Goal: Task Accomplishment & Management: Manage account settings

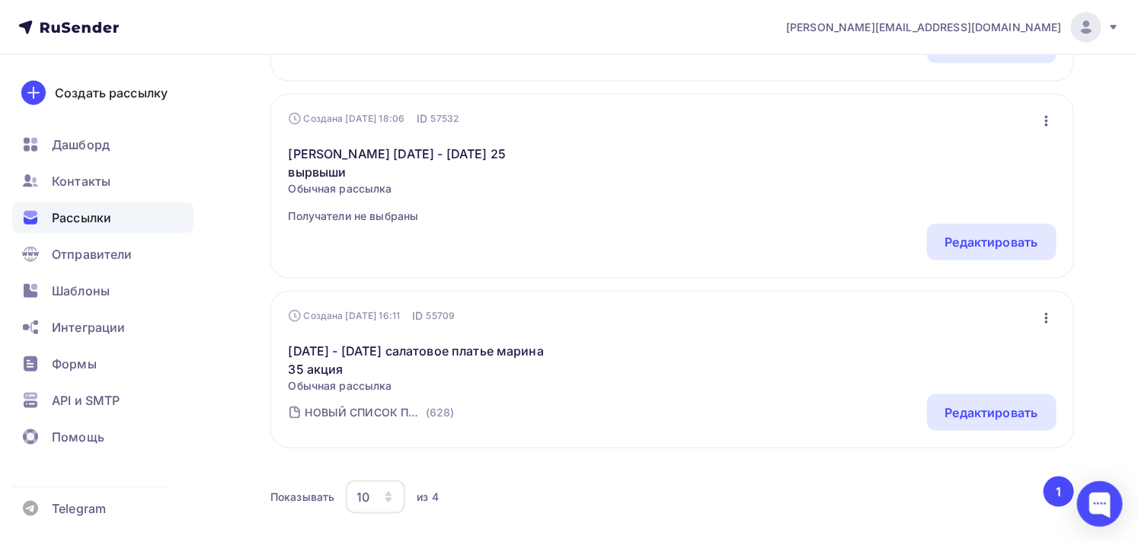
scroll to position [650, 0]
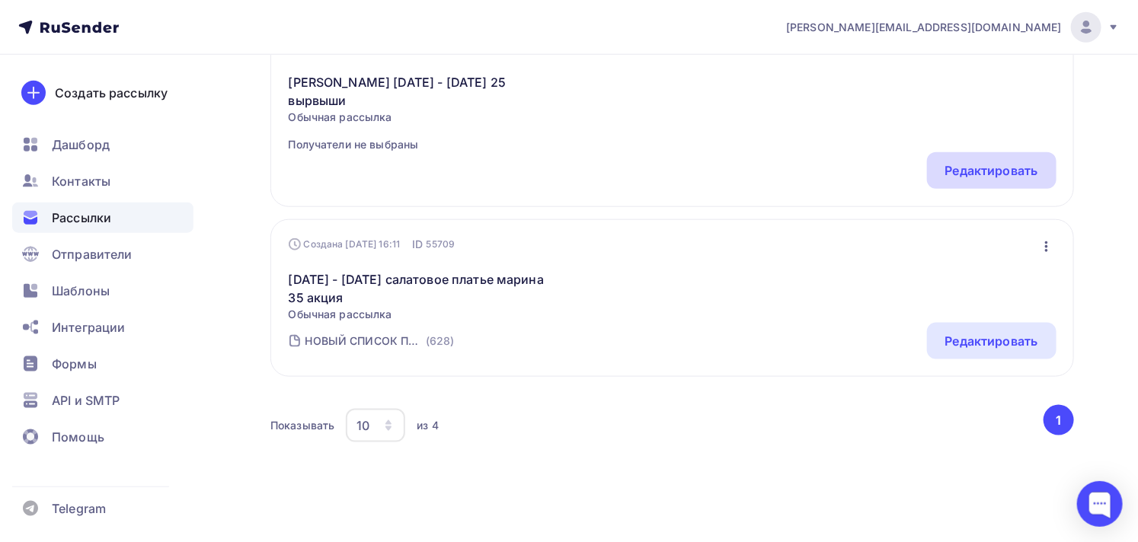
click at [958, 161] on div "Редактировать" at bounding box center [991, 170] width 93 height 18
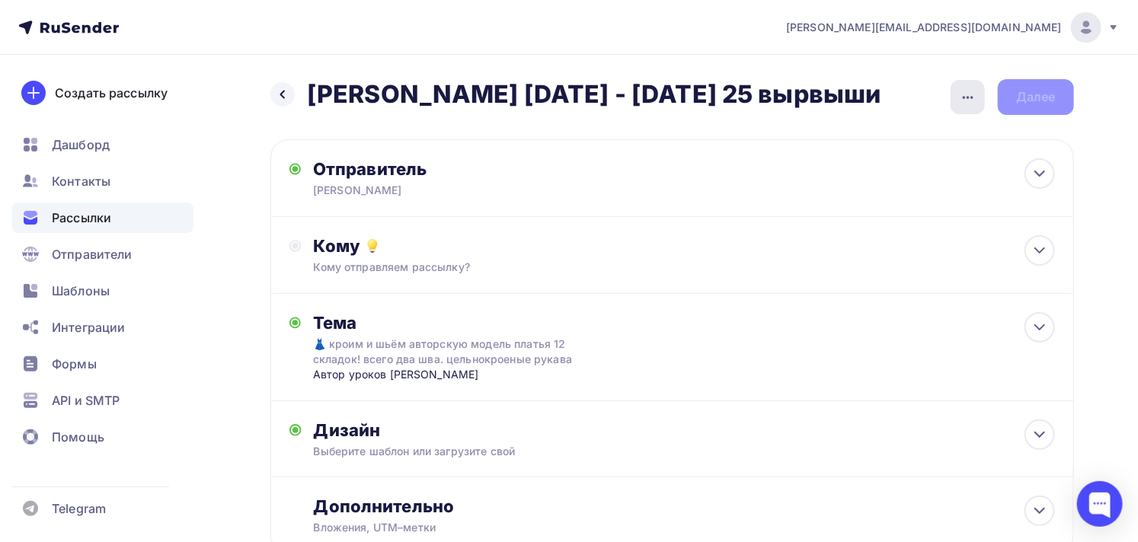
click at [971, 104] on icon "button" at bounding box center [968, 97] width 18 height 18
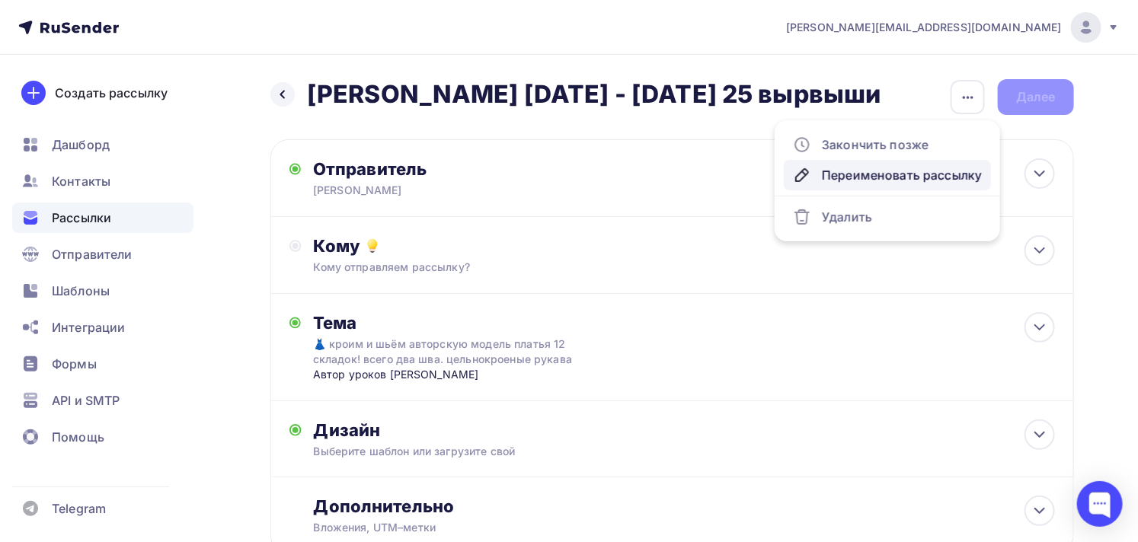
click at [889, 163] on link "Переименовать рассылку" at bounding box center [887, 175] width 207 height 30
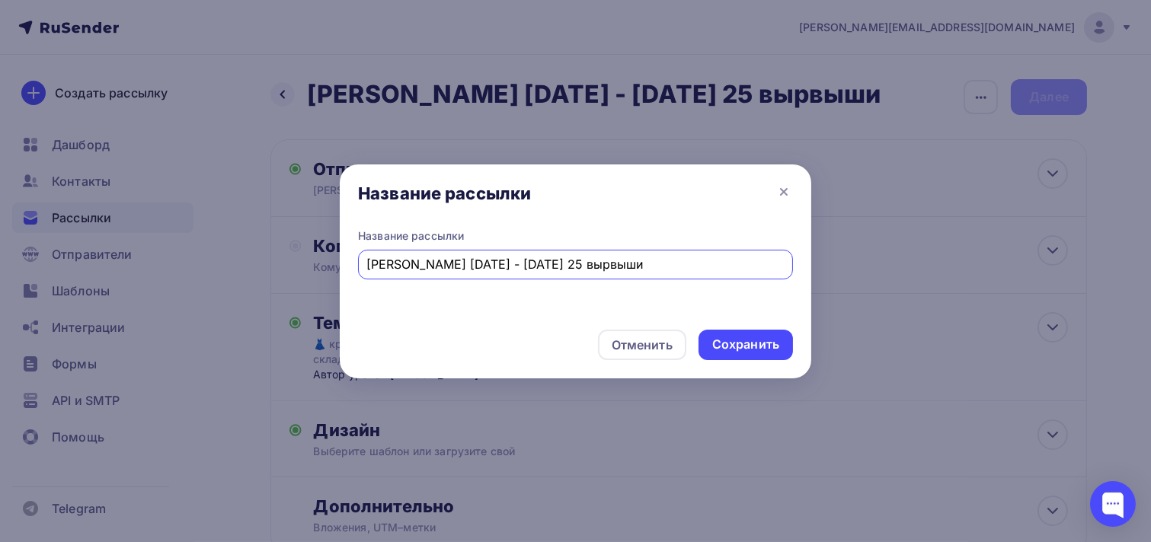
click at [435, 262] on input "[PERSON_NAME] [DATE] - [DATE] 25 вырвыши" at bounding box center [575, 264] width 417 height 18
click at [459, 262] on input "[PERSON_NAME] [DATE] - [DATE] 25 вырвыши" at bounding box center [575, 264] width 417 height 18
type input "[PERSON_NAME] [DATE] - [DATE] 25 вырвыши"
click at [740, 345] on div "Сохранить" at bounding box center [745, 345] width 67 height 18
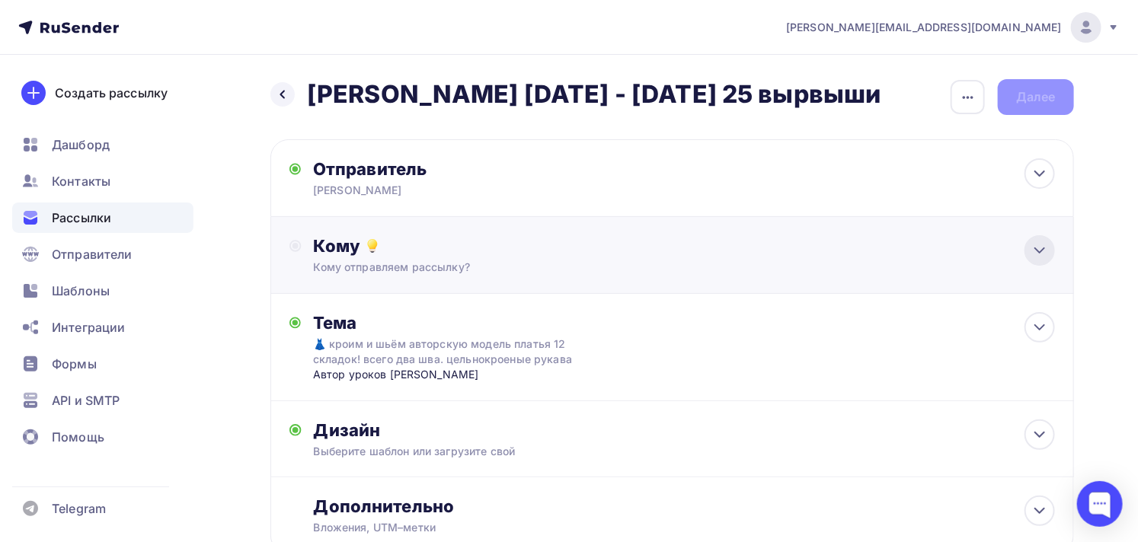
click at [1042, 238] on div at bounding box center [1039, 250] width 30 height 30
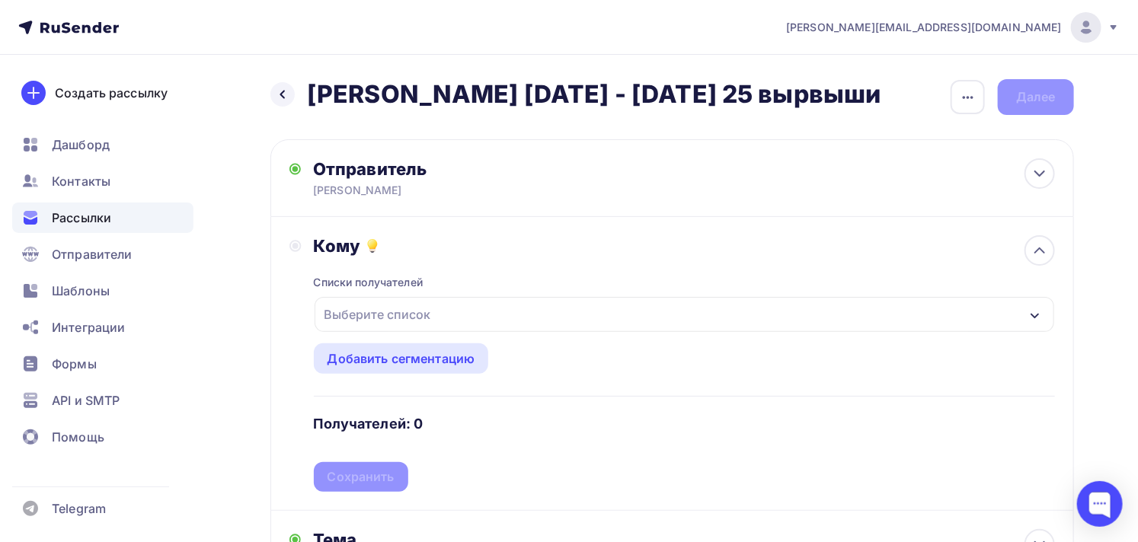
click at [468, 321] on div "Выберите список" at bounding box center [684, 314] width 740 height 35
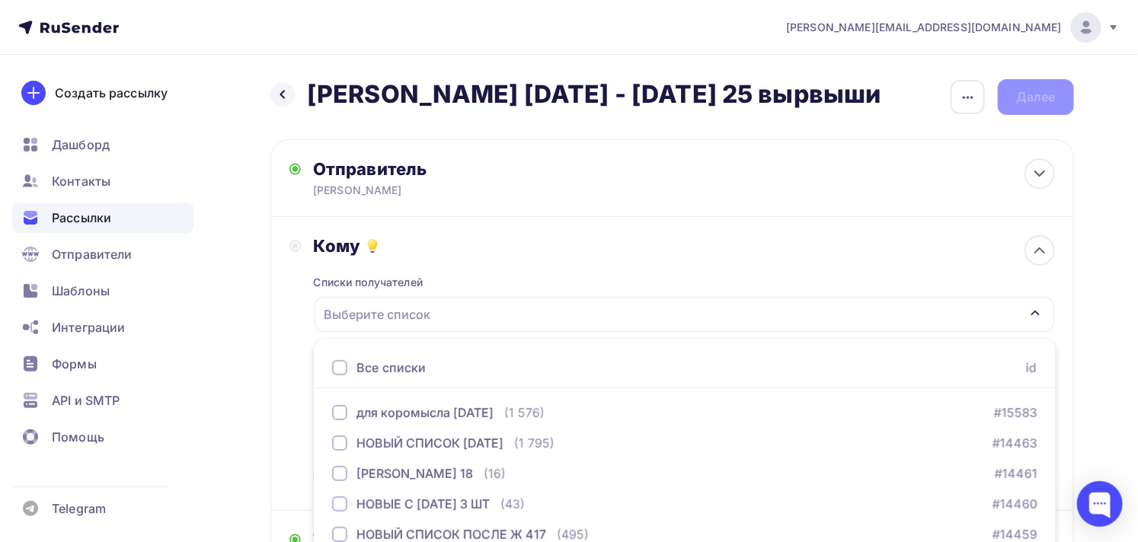
scroll to position [164, 0]
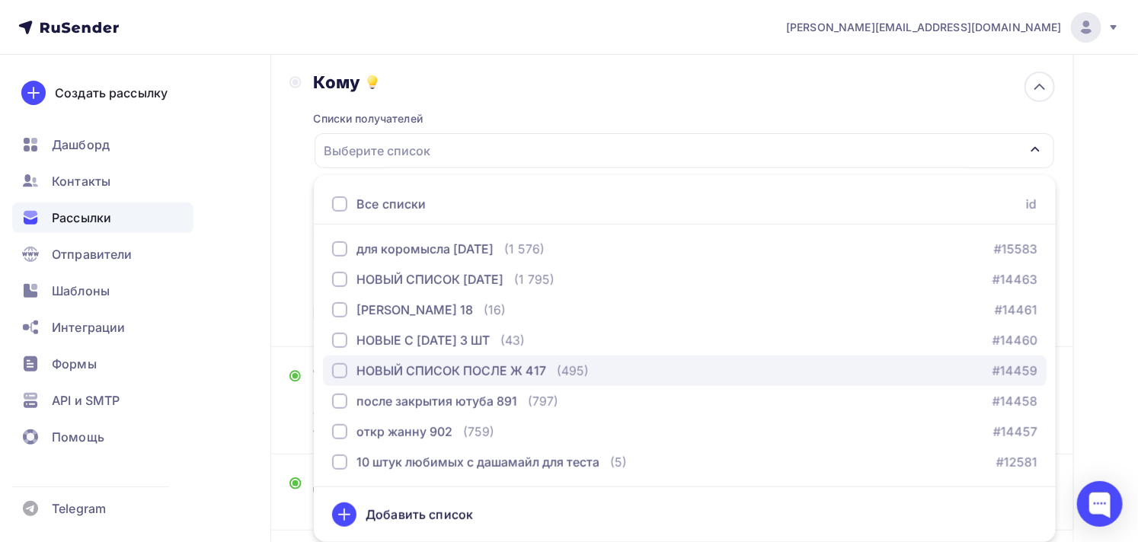
click at [465, 365] on div "НОВЫЙ СПИСОК ПОСЛЕ Ж 417" at bounding box center [451, 371] width 190 height 18
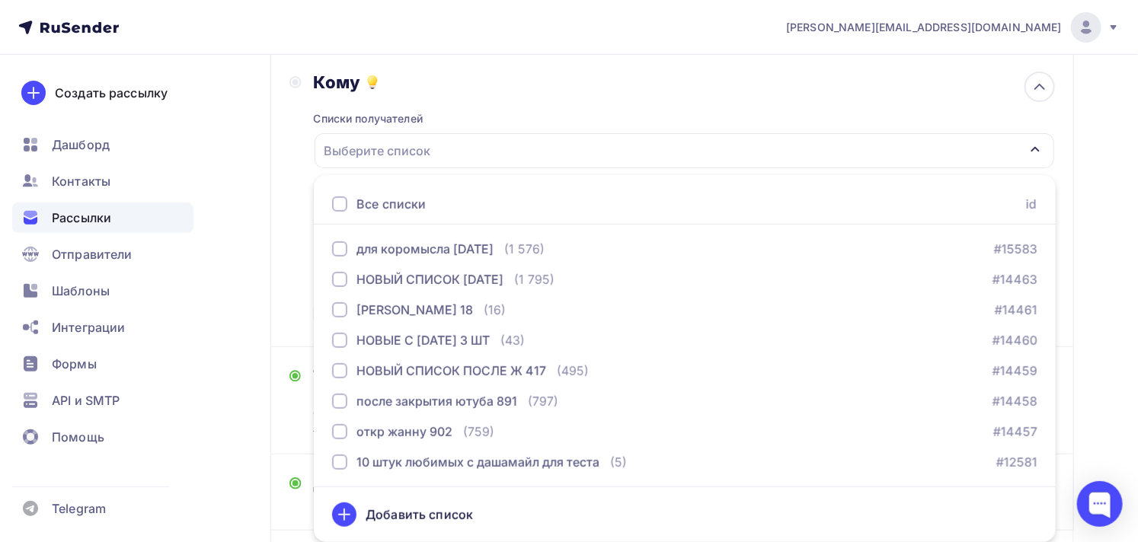
click at [503, 78] on div "Кому" at bounding box center [685, 82] width 742 height 21
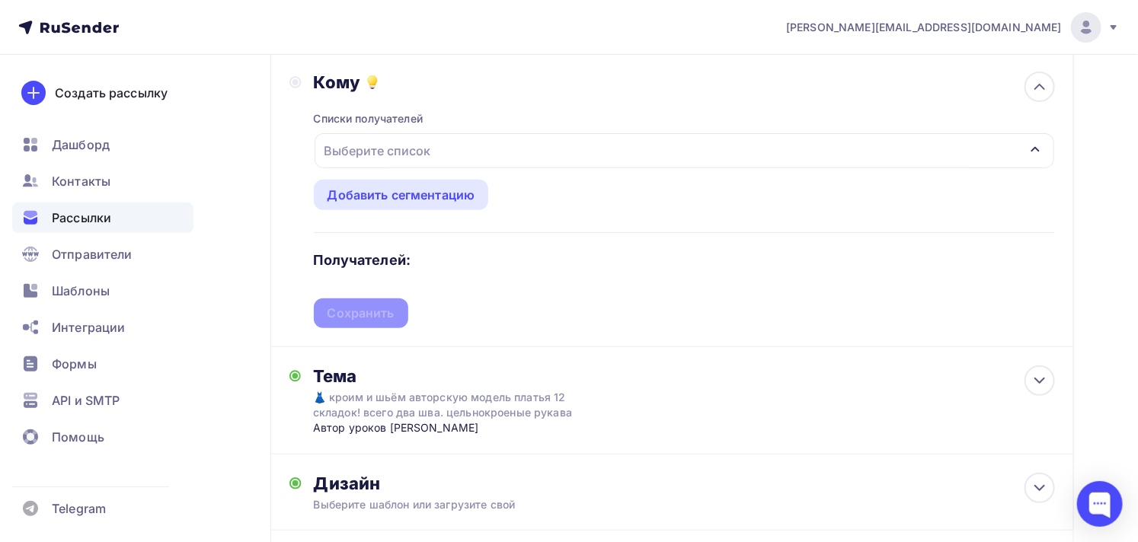
click at [538, 145] on div "Выберите список" at bounding box center [684, 150] width 740 height 35
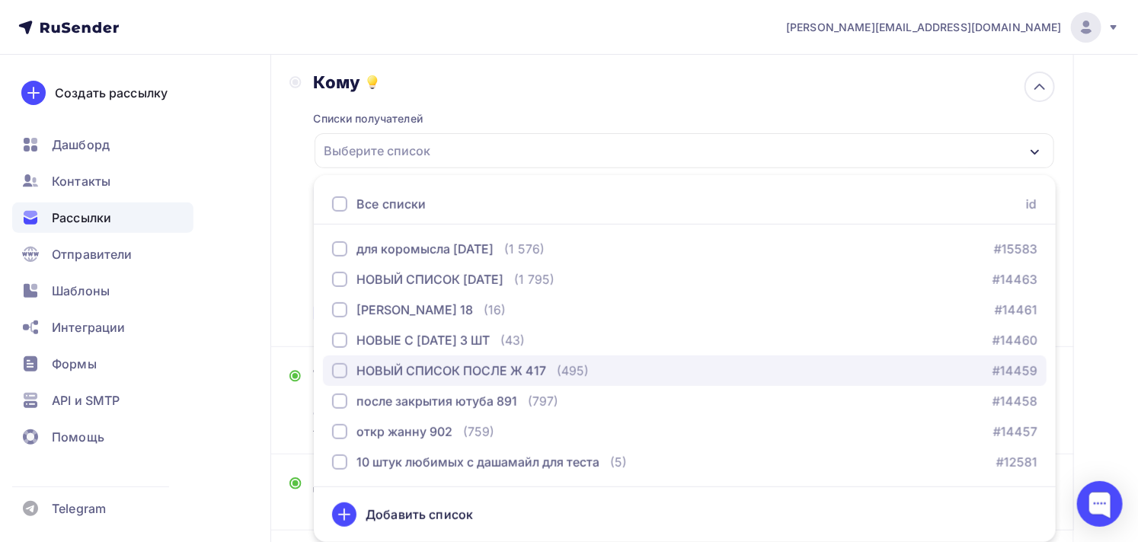
click at [435, 369] on div "НОВЫЙ СПИСОК ПОСЛЕ Ж 417" at bounding box center [451, 371] width 190 height 18
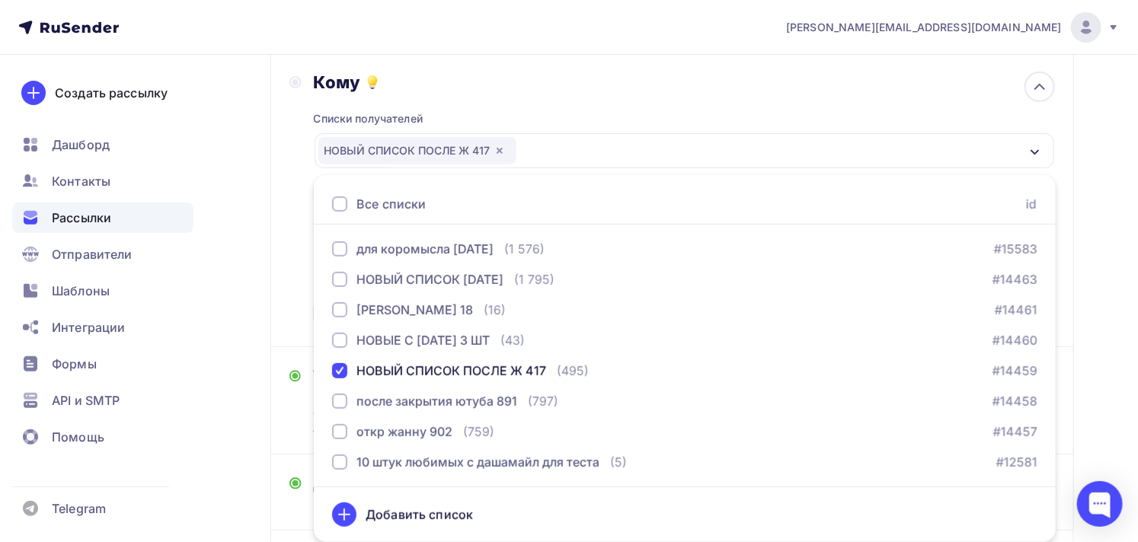
click at [276, 259] on div "Кому Списки получателей НОВЫЙ СПИСОК ПОСЛЕ Ж 417 Все списки id для коромысла [D…" at bounding box center [671, 200] width 803 height 294
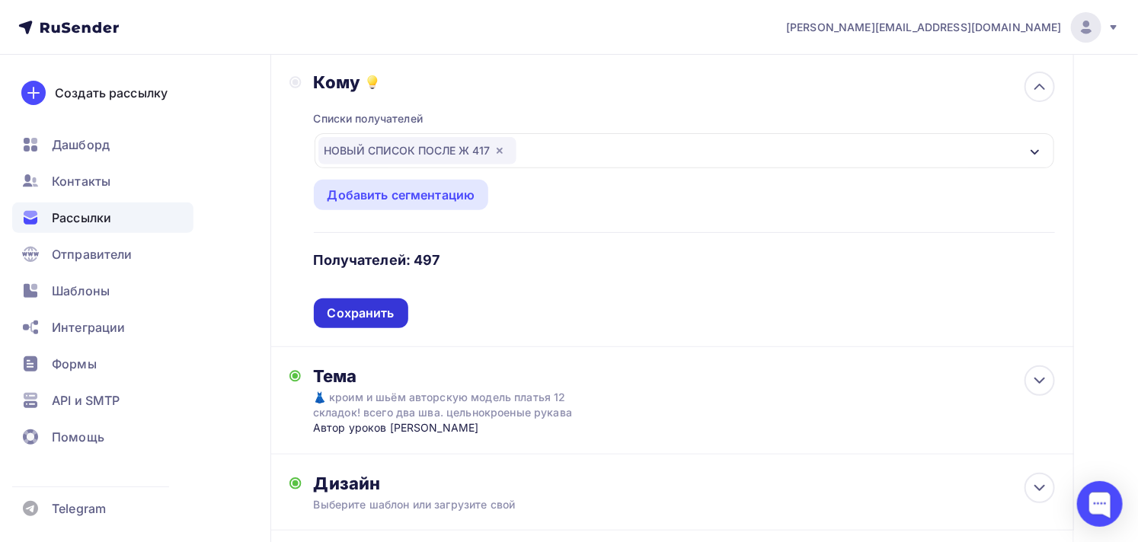
click at [345, 301] on div "Сохранить" at bounding box center [361, 313] width 94 height 30
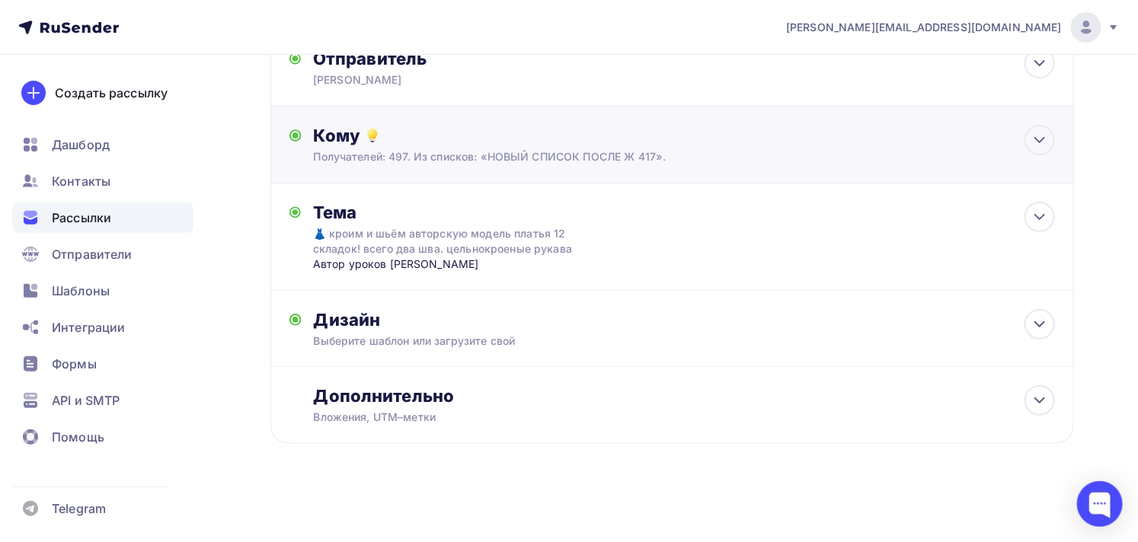
scroll to position [110, 0]
click at [449, 330] on div "Дизайн Выберите шаблон или загрузите свой Размер письма: 122 Kb Заменить шаблон…" at bounding box center [685, 329] width 742 height 40
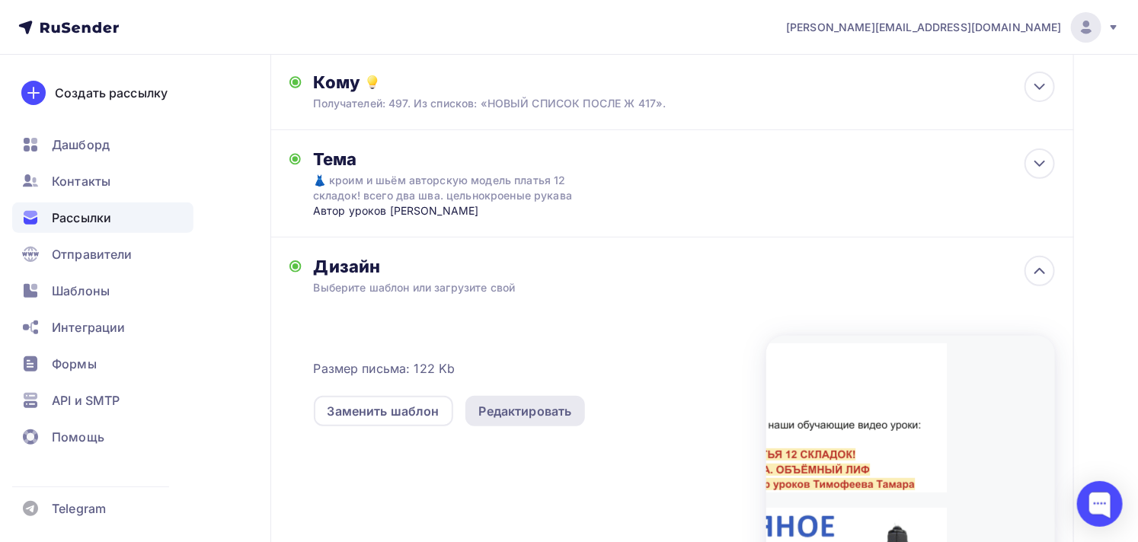
click at [524, 412] on div "Редактировать" at bounding box center [525, 411] width 93 height 18
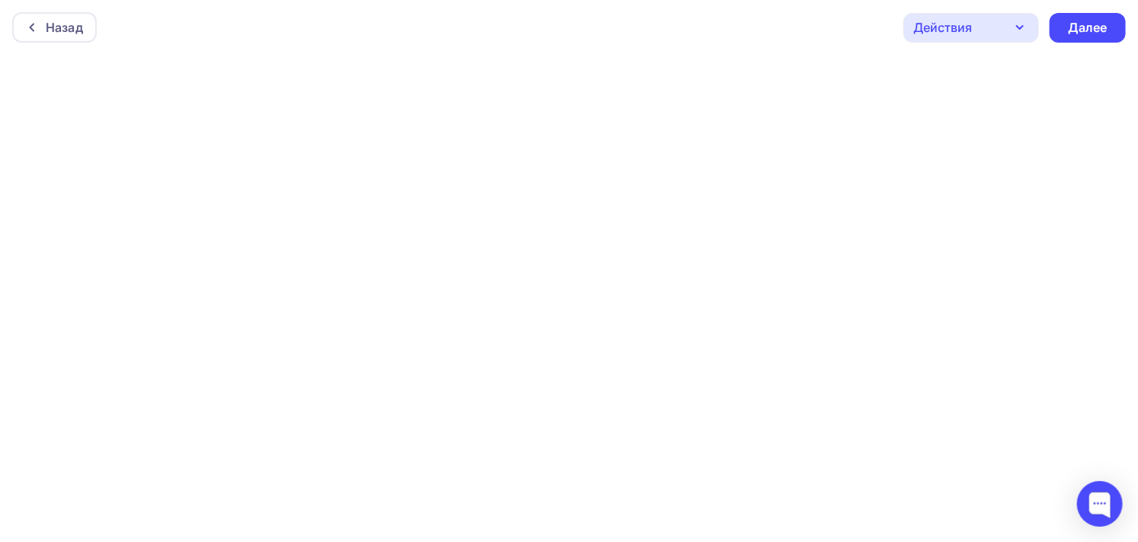
click at [1021, 24] on icon "button" at bounding box center [1019, 27] width 18 height 18
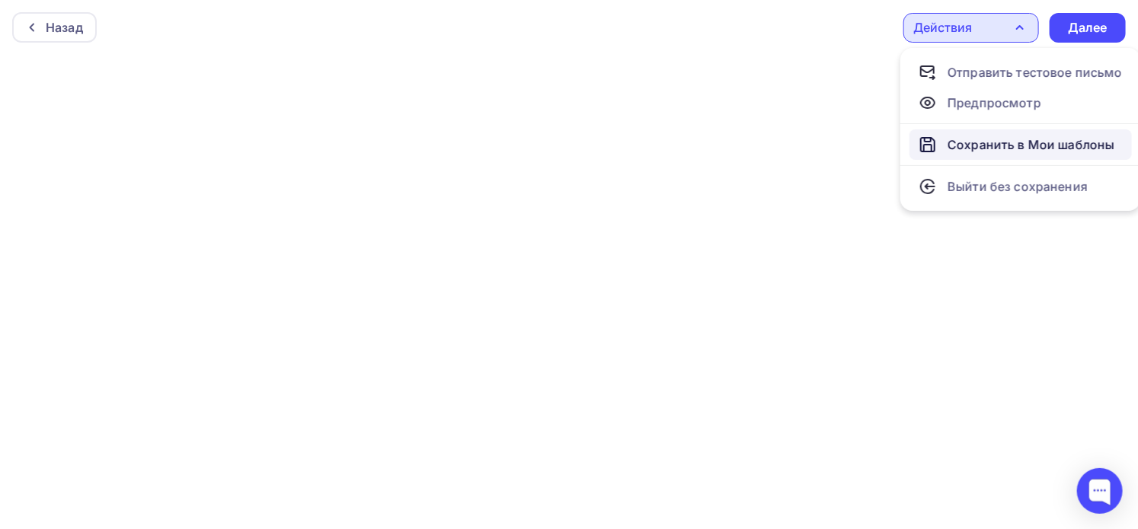
click at [980, 142] on div "Сохранить в Мои шаблоны" at bounding box center [1030, 145] width 167 height 18
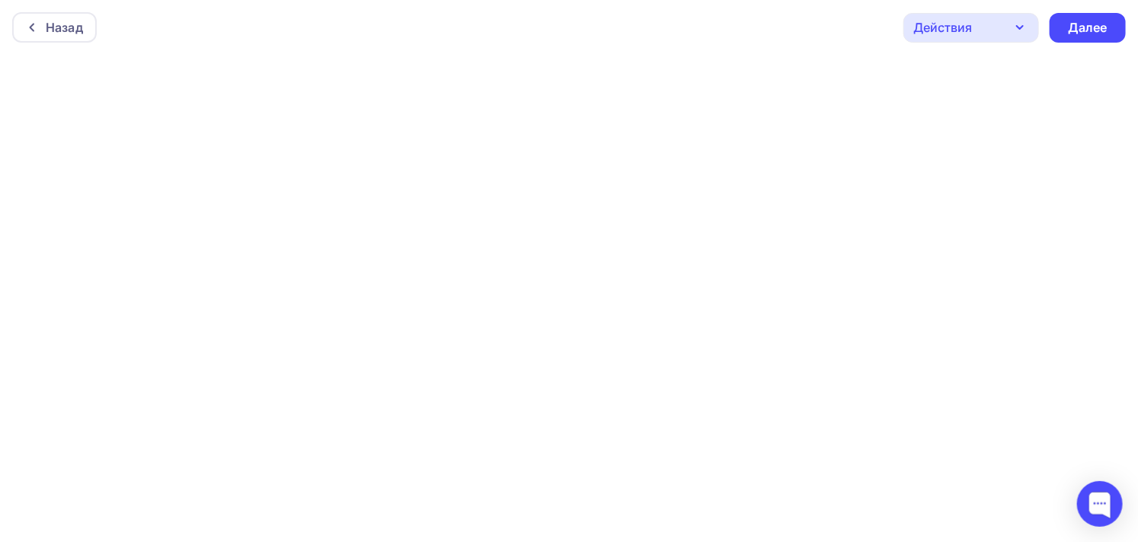
click at [965, 24] on div "Действия" at bounding box center [942, 27] width 59 height 18
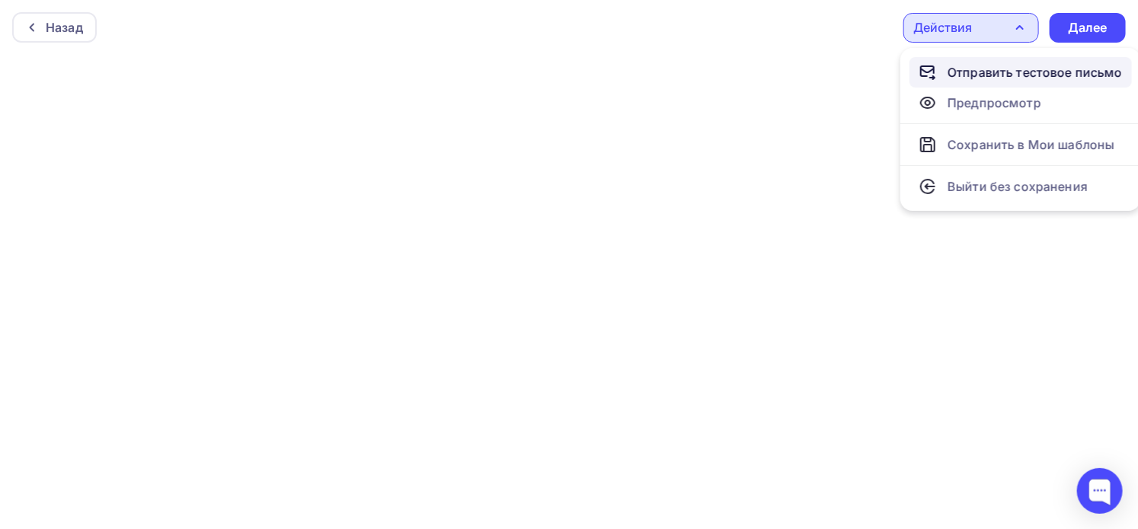
click at [970, 66] on div "Отправить тестовое письмо" at bounding box center [1034, 72] width 175 height 18
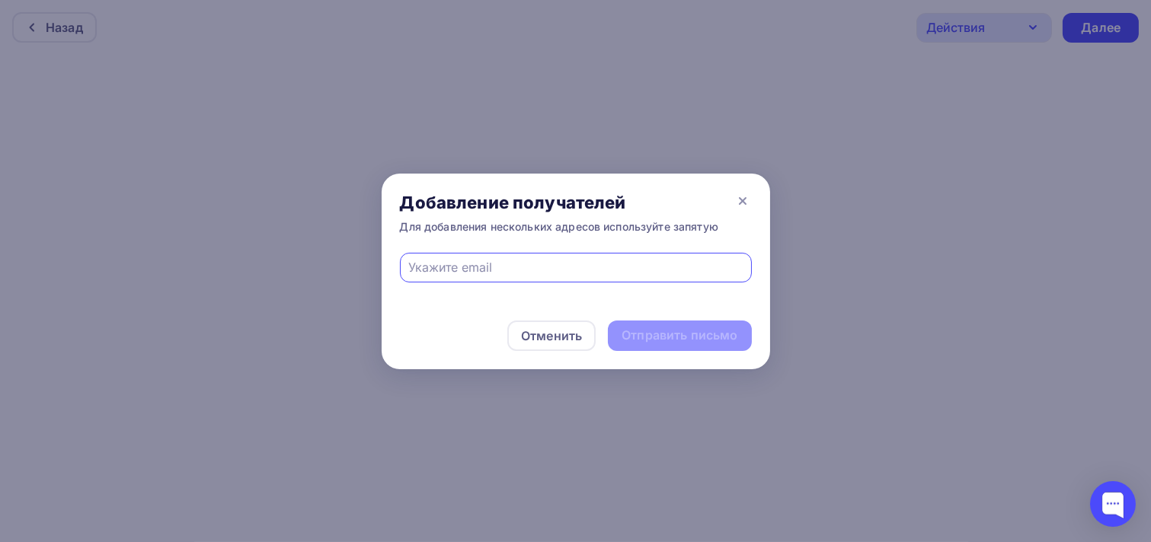
click at [538, 259] on input "text" at bounding box center [575, 267] width 334 height 18
type input "[PERSON_NAME][EMAIL_ADDRESS][DOMAIN_NAME]"
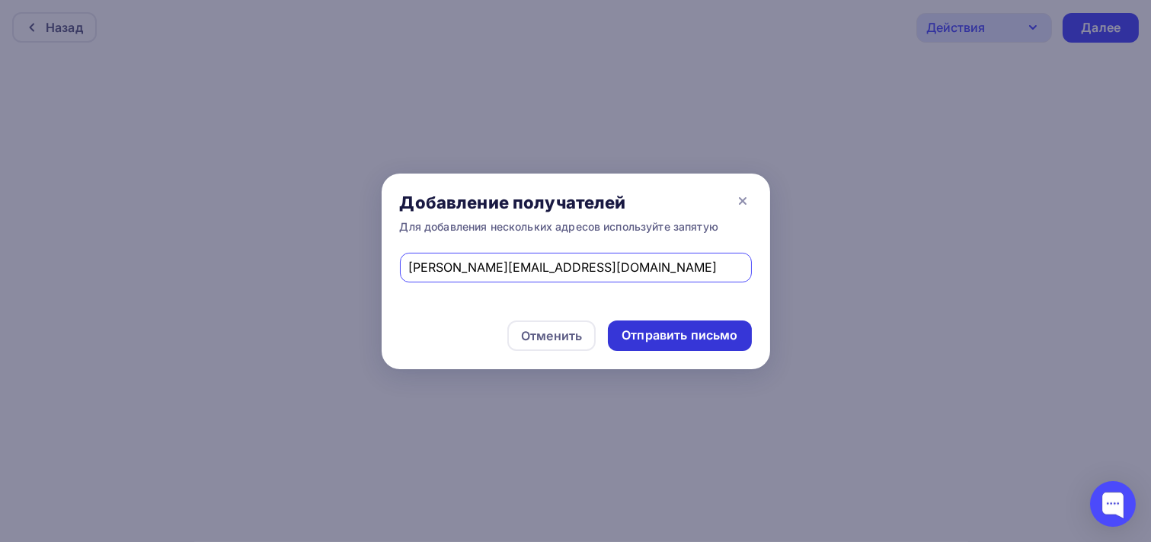
click at [659, 331] on div "Отправить письмо" at bounding box center [679, 336] width 116 height 18
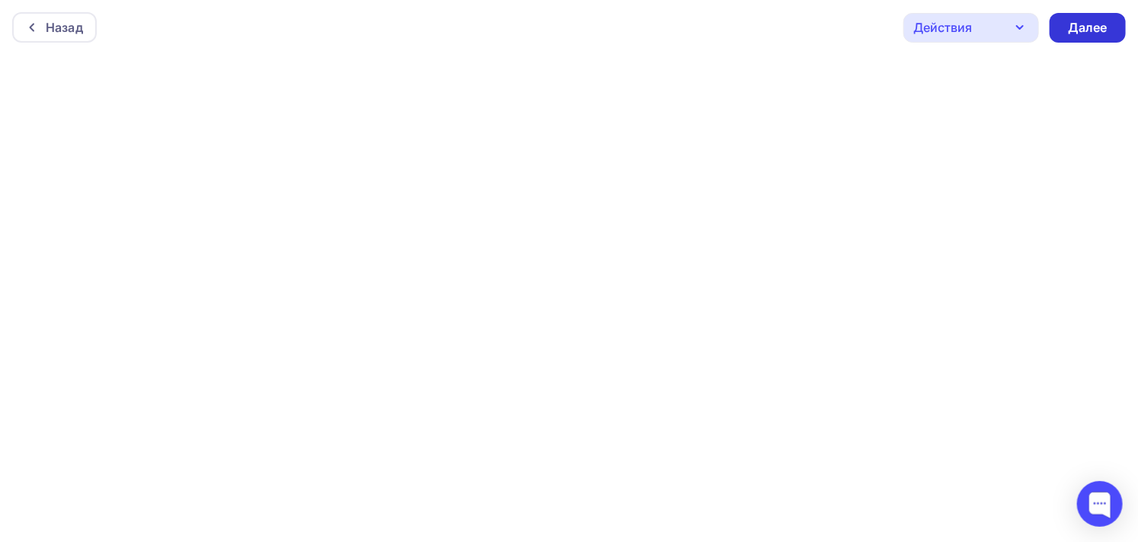
click at [1084, 31] on div "Далее" at bounding box center [1088, 28] width 40 height 18
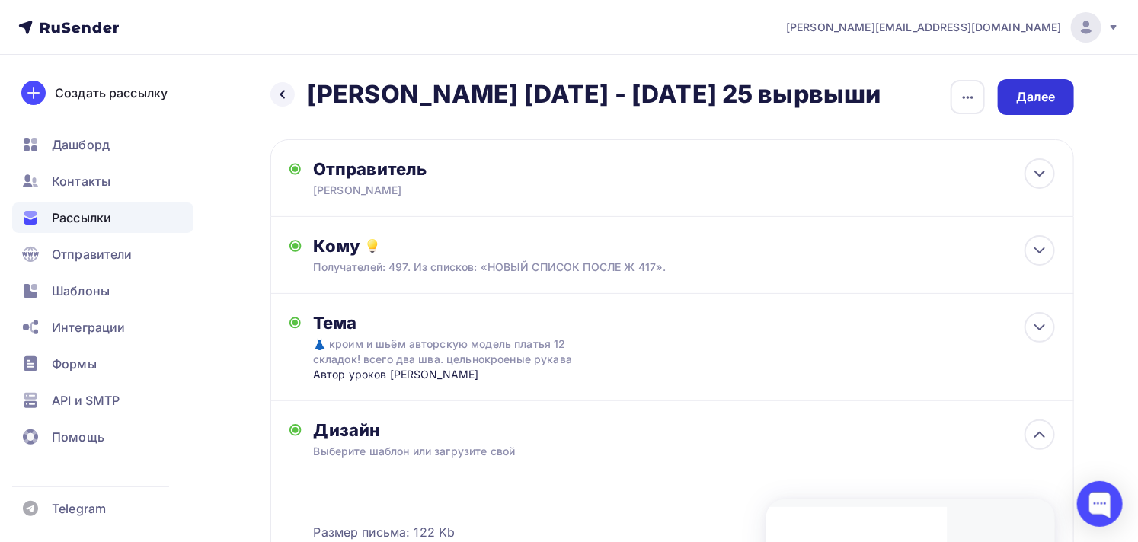
click at [1026, 100] on div "Далее" at bounding box center [1036, 97] width 40 height 18
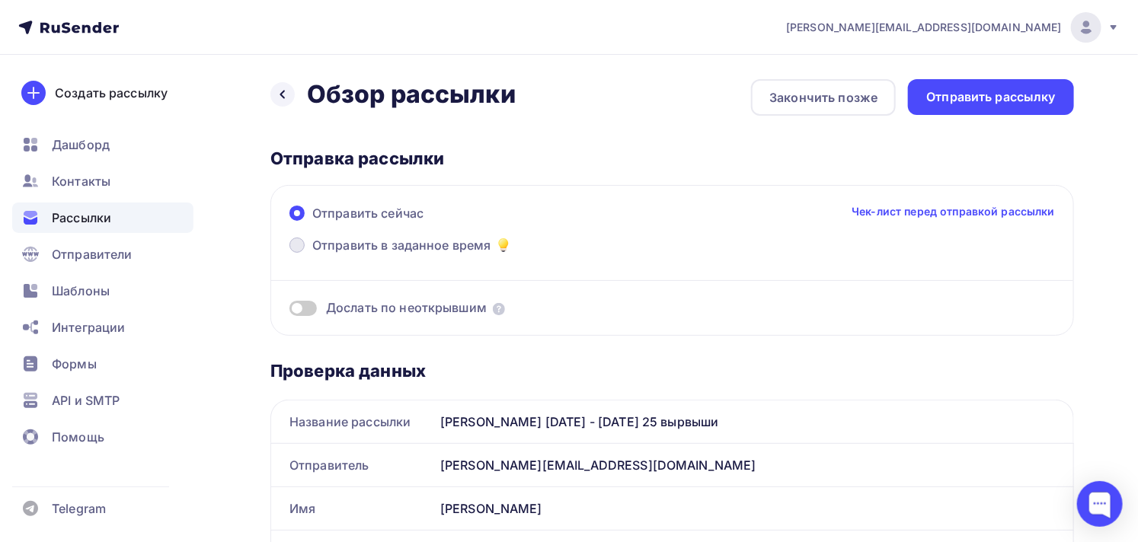
click at [386, 242] on span "Отправить в заданное время" at bounding box center [401, 245] width 179 height 18
click at [312, 254] on input "Отправить в заданное время" at bounding box center [312, 254] width 0 height 0
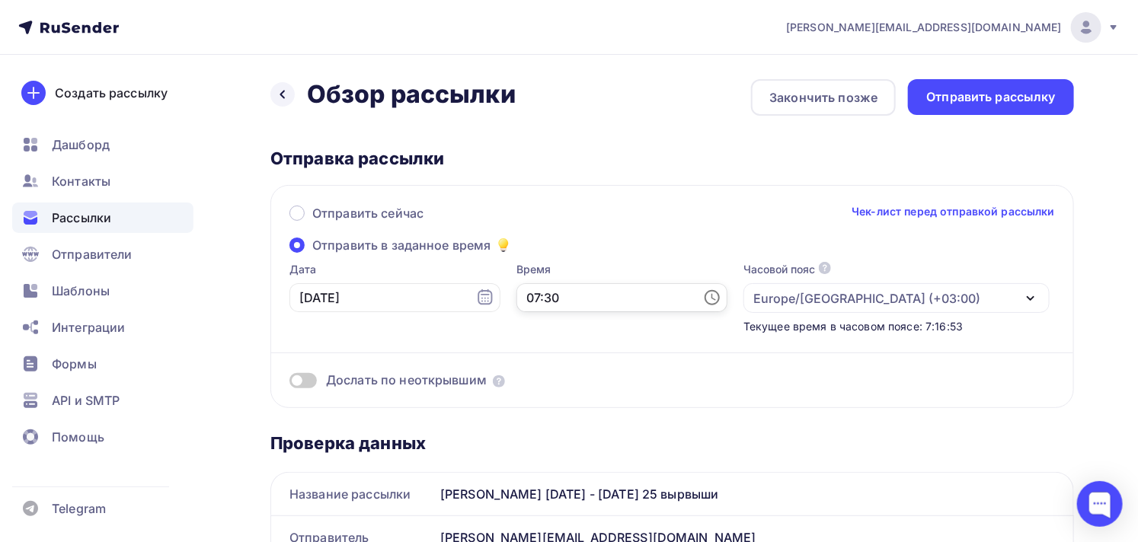
click at [567, 299] on input "07:30" at bounding box center [621, 297] width 211 height 29
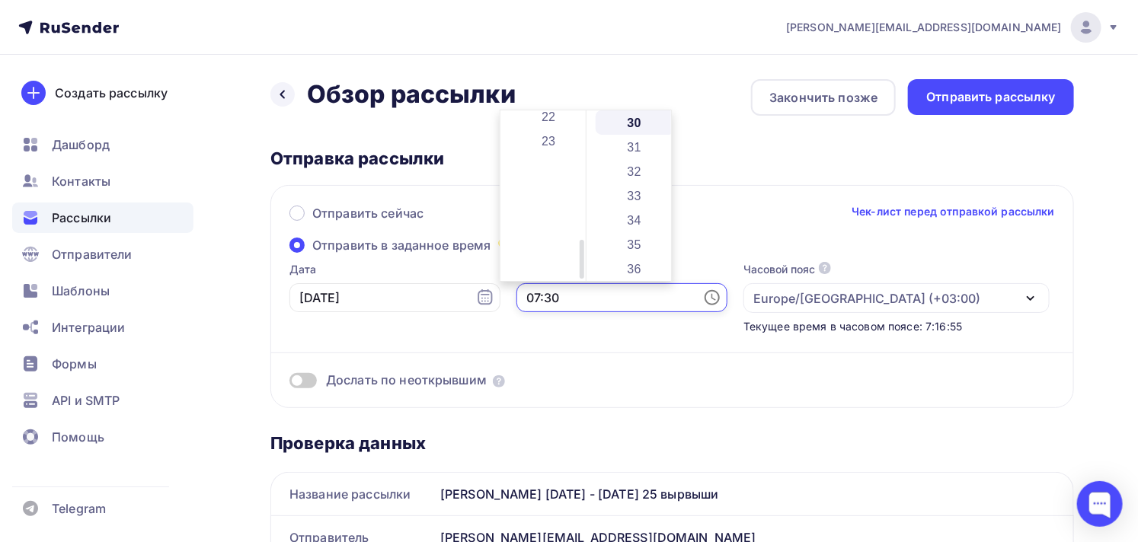
scroll to position [560, 0]
click at [546, 124] on li "23" at bounding box center [549, 123] width 80 height 24
type input "23:30"
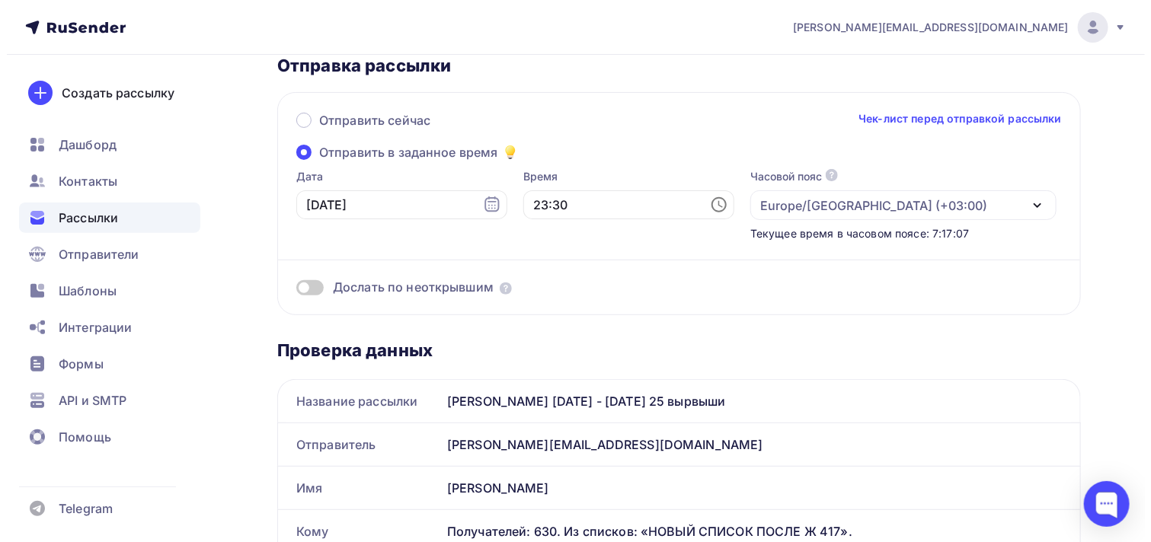
scroll to position [0, 0]
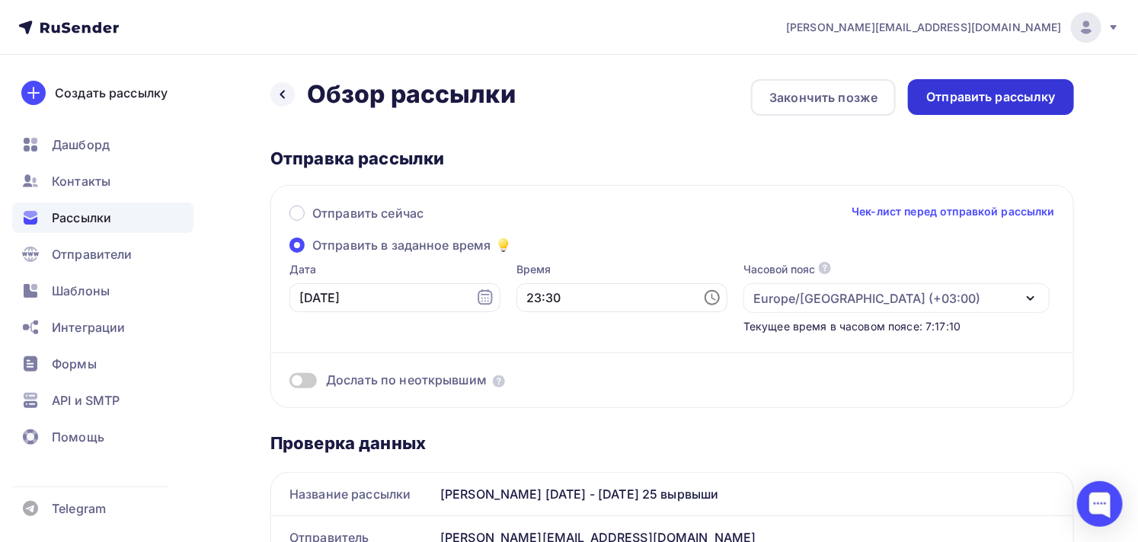
click at [985, 97] on div "Отправить рассылку" at bounding box center [990, 97] width 129 height 18
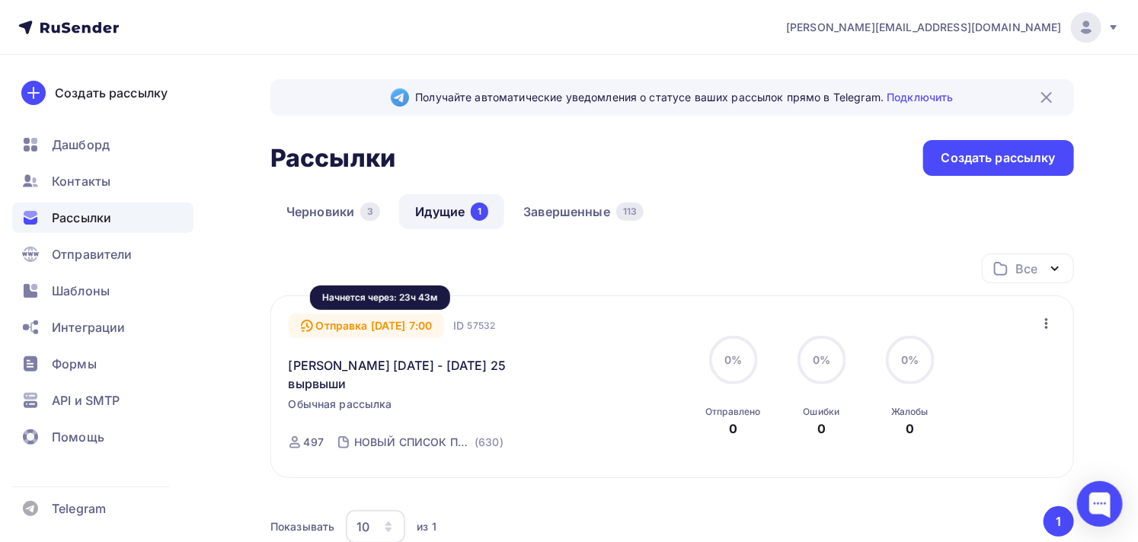
click at [407, 320] on div "Отправка [DATE] 7:00" at bounding box center [367, 326] width 156 height 24
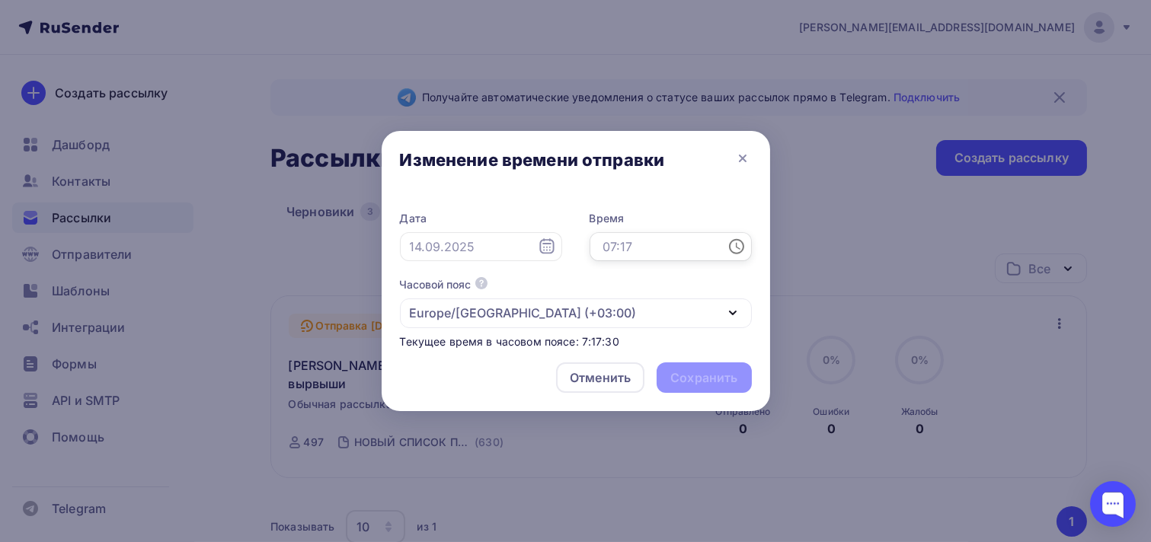
click at [609, 247] on input "text" at bounding box center [670, 246] width 162 height 29
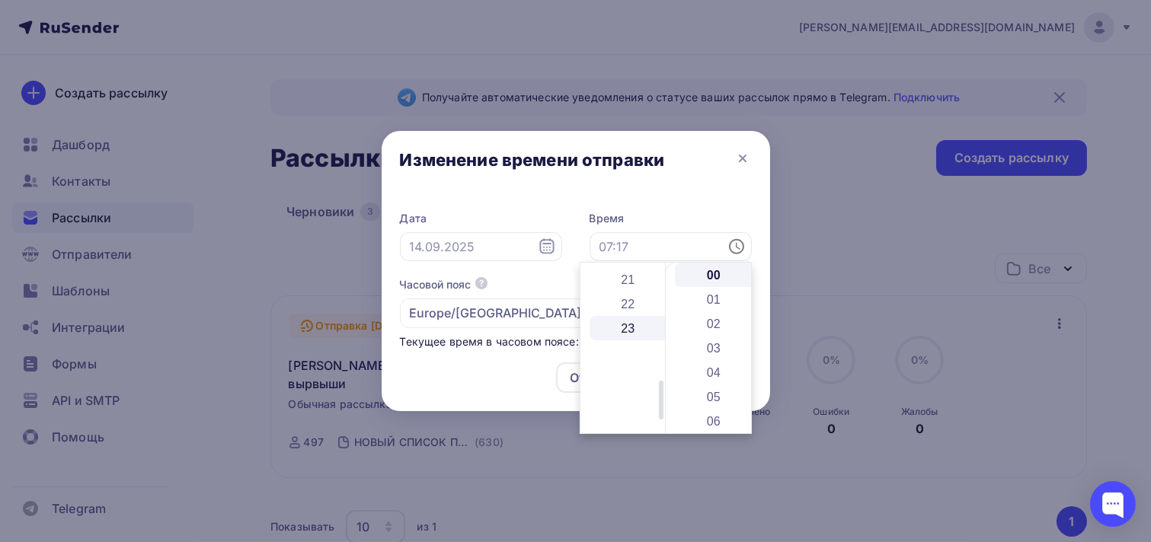
click at [633, 318] on li "23" at bounding box center [629, 328] width 80 height 24
click at [704, 330] on li "30" at bounding box center [715, 330] width 80 height 24
type input "23:30"
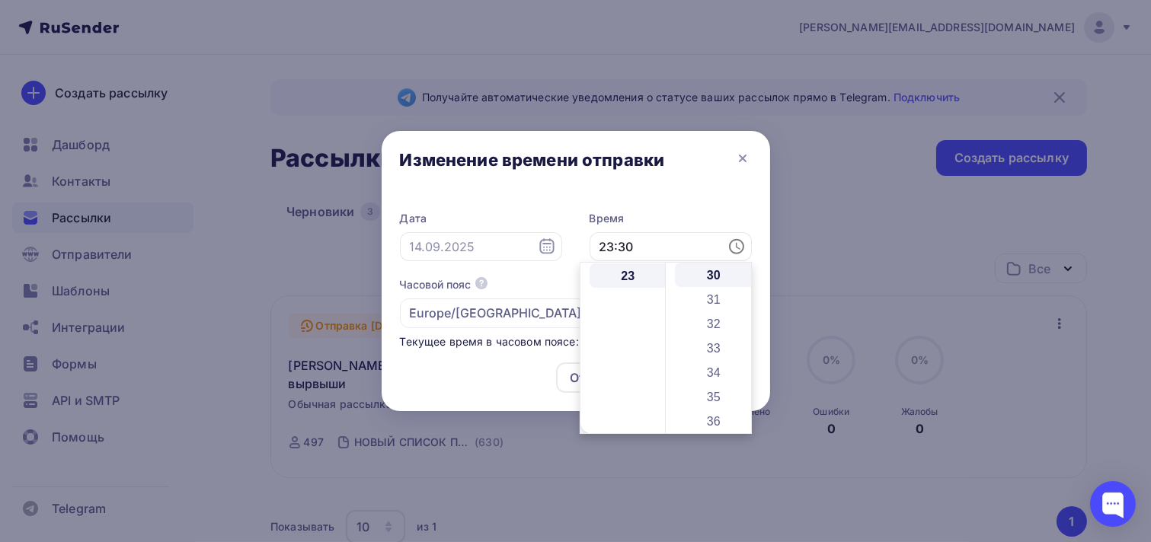
click at [548, 251] on icon at bounding box center [547, 247] width 18 height 18
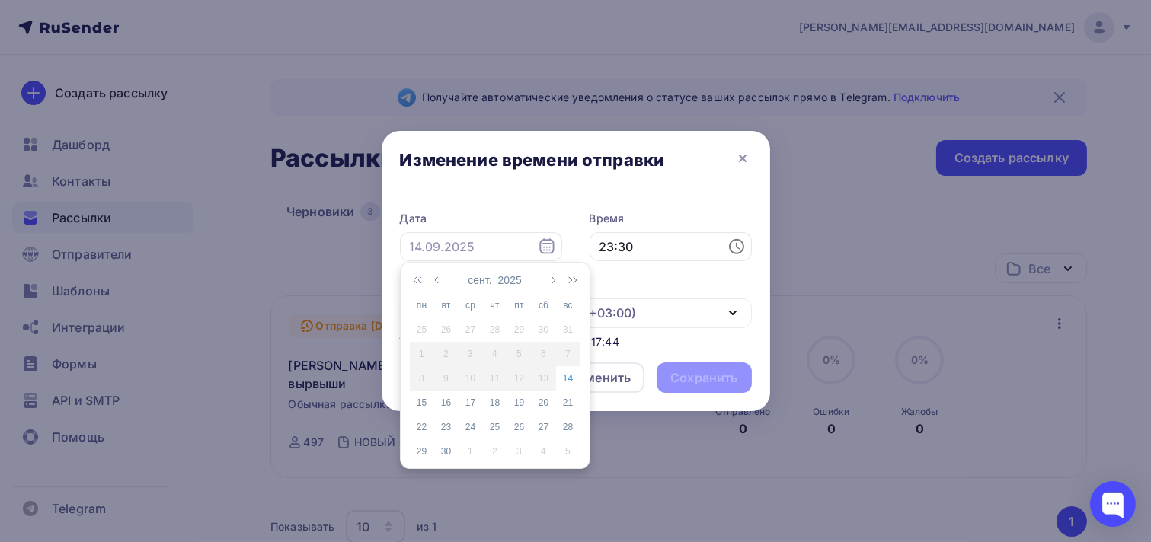
click at [548, 251] on icon at bounding box center [547, 247] width 18 height 18
click at [553, 216] on label "Дата" at bounding box center [481, 218] width 162 height 15
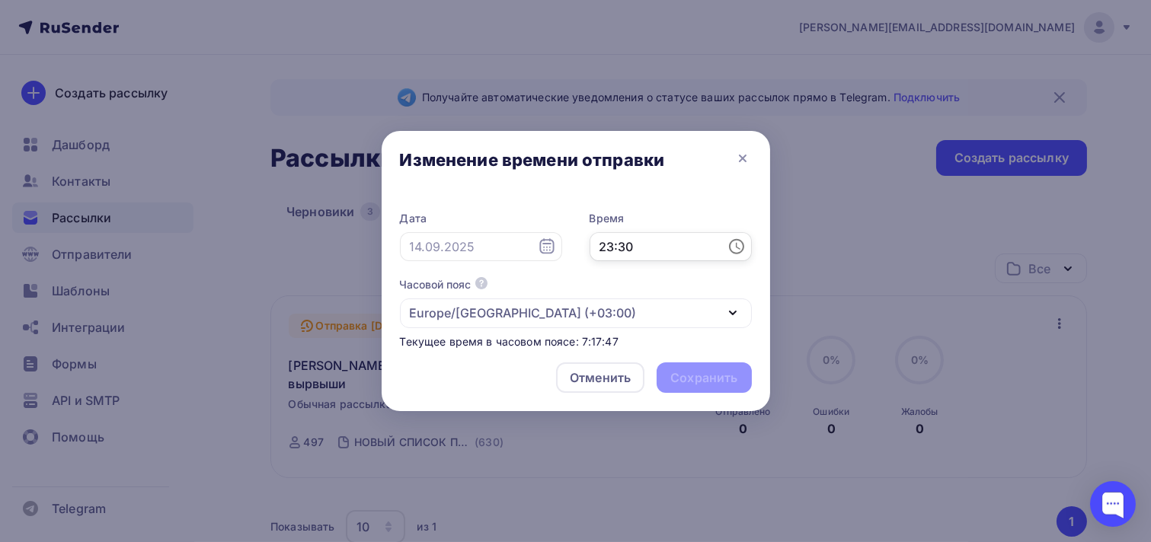
click at [696, 245] on input "23:30" at bounding box center [670, 246] width 162 height 29
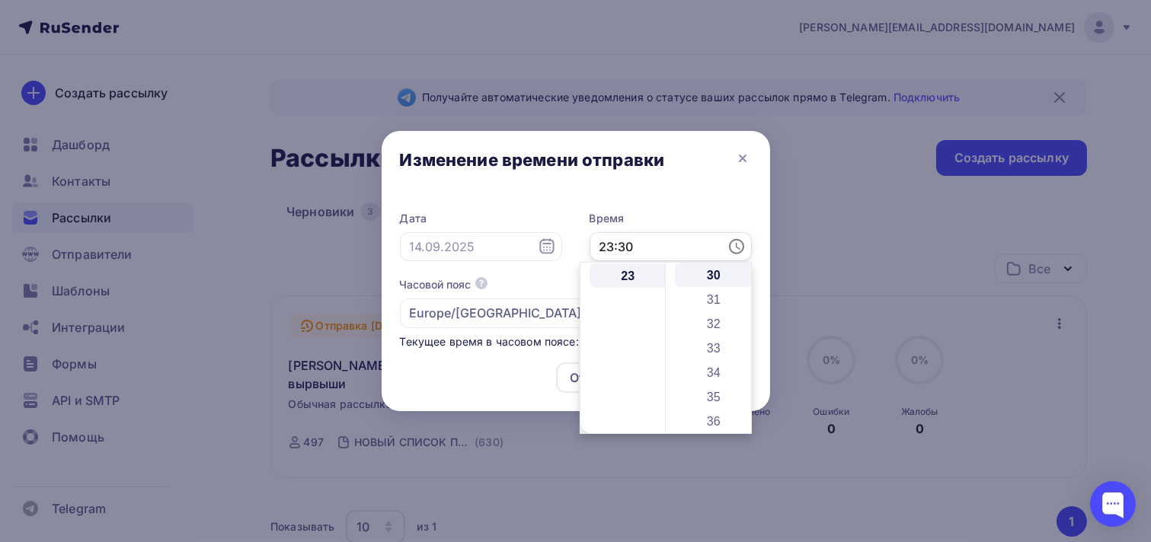
click at [696, 245] on input "23:30" at bounding box center [670, 246] width 162 height 29
click at [696, 215] on label "Время" at bounding box center [670, 218] width 162 height 15
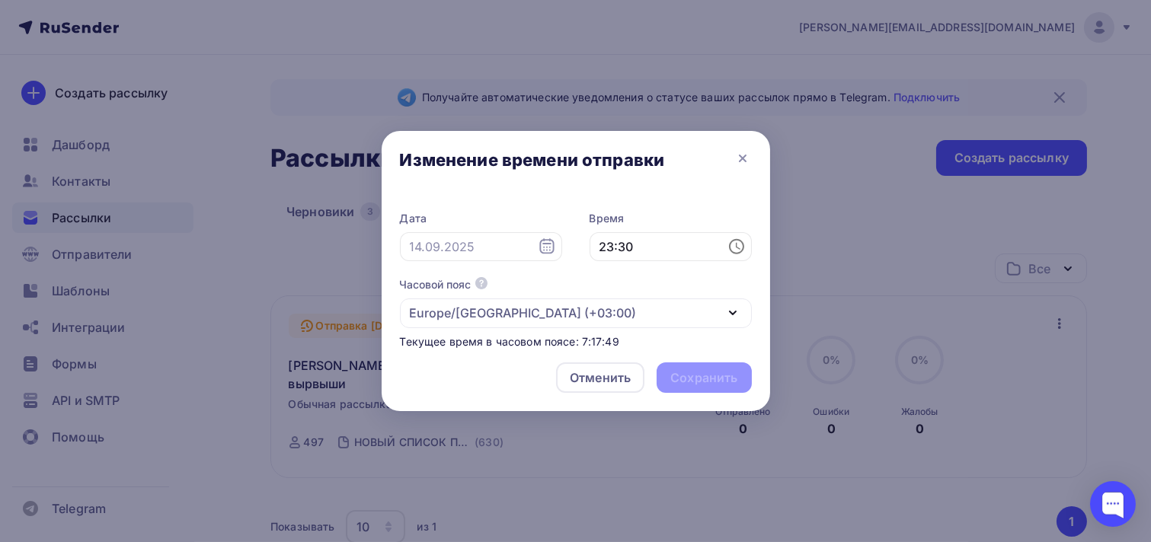
click at [551, 246] on icon at bounding box center [547, 247] width 18 height 18
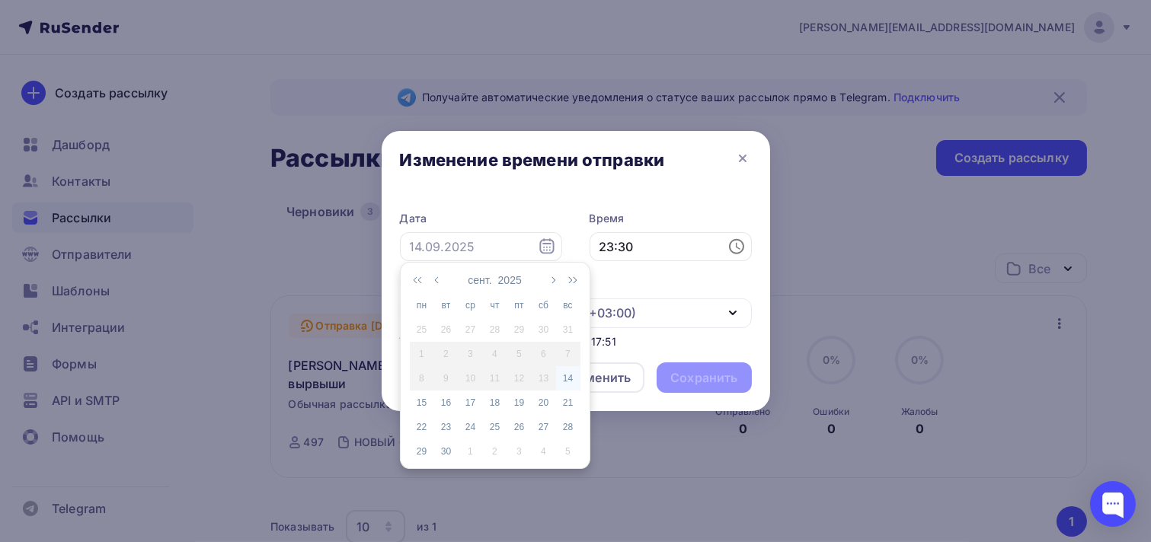
click at [572, 378] on div "14" at bounding box center [568, 379] width 24 height 14
type input "[DATE]"
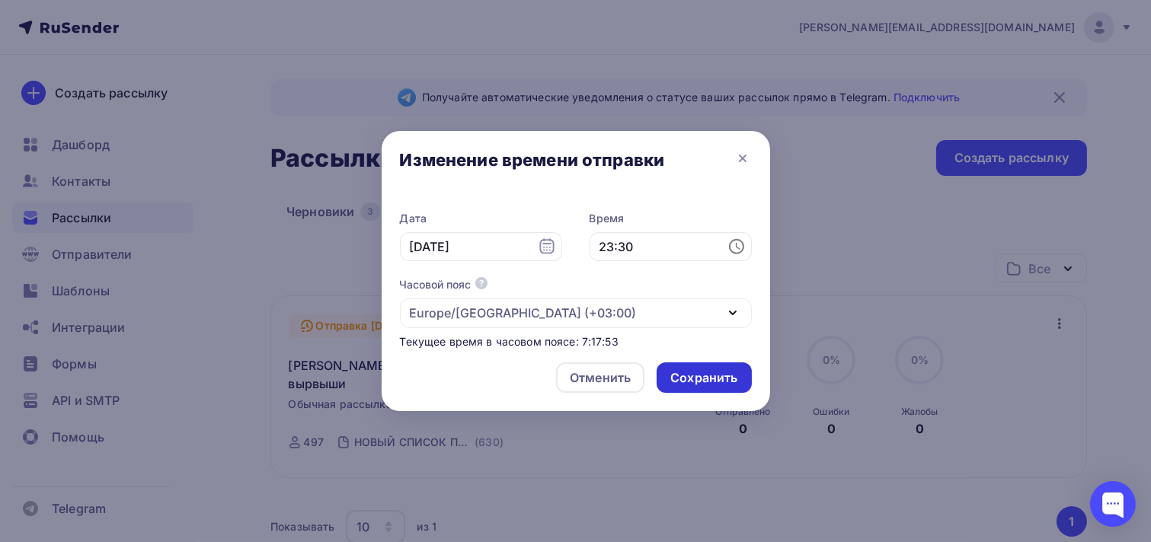
click at [711, 368] on div "Сохранить" at bounding box center [703, 377] width 94 height 30
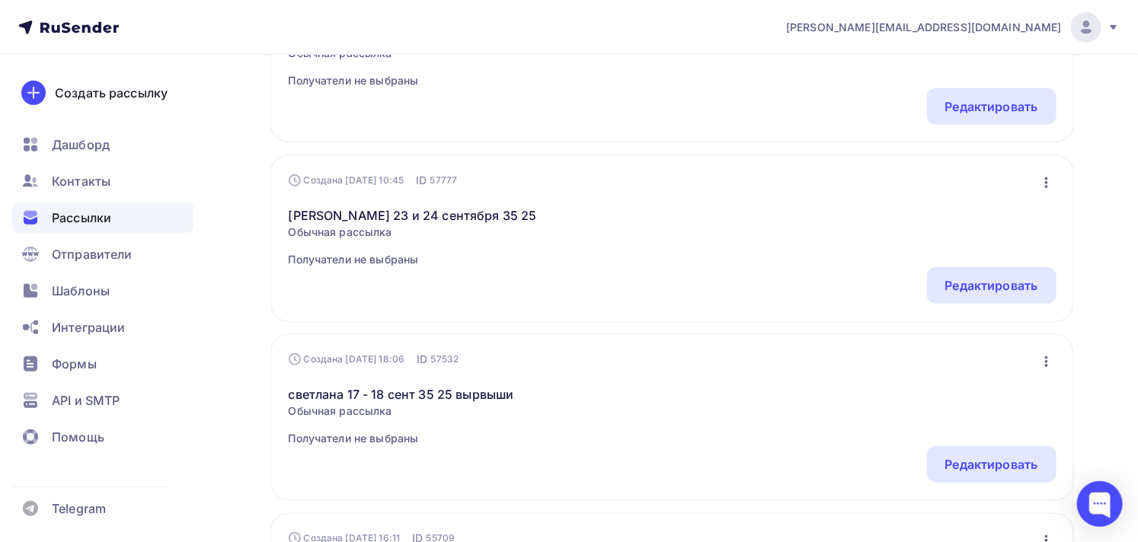
scroll to position [592, 0]
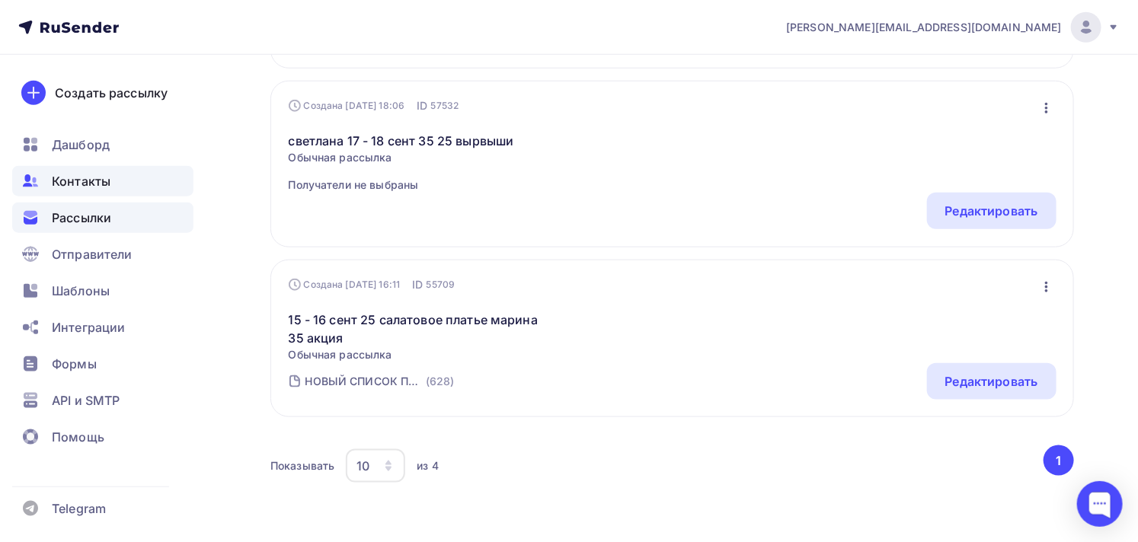
click at [97, 187] on span "Контакты" at bounding box center [81, 181] width 59 height 18
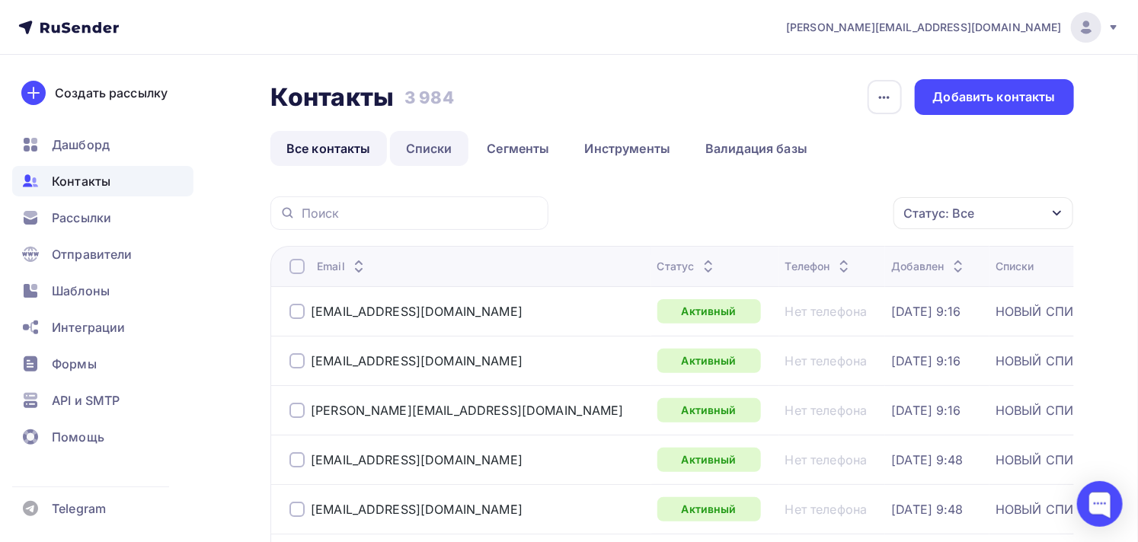
click at [421, 150] on link "Списки" at bounding box center [429, 148] width 78 height 35
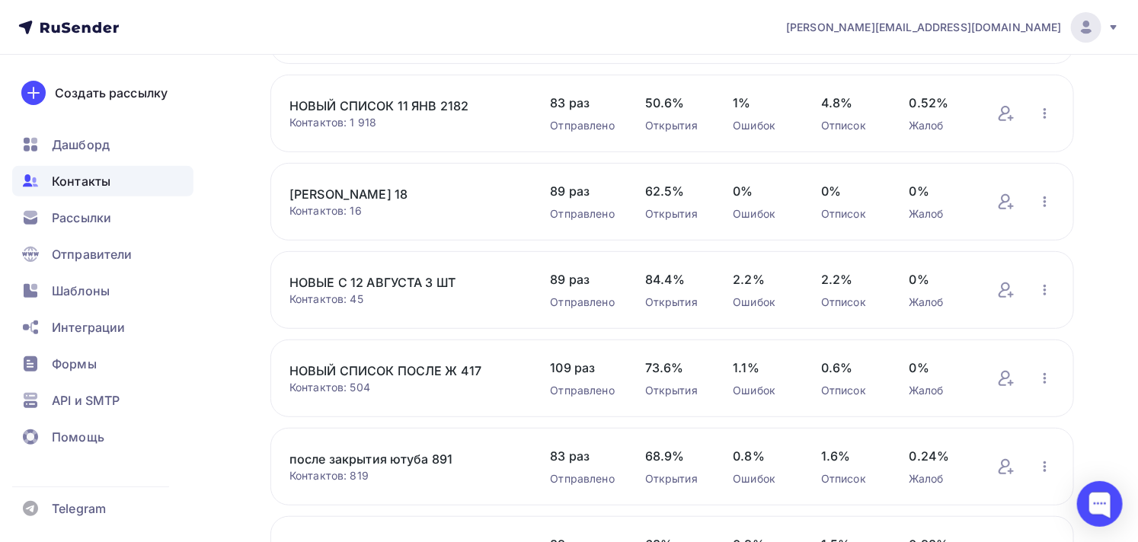
scroll to position [254, 0]
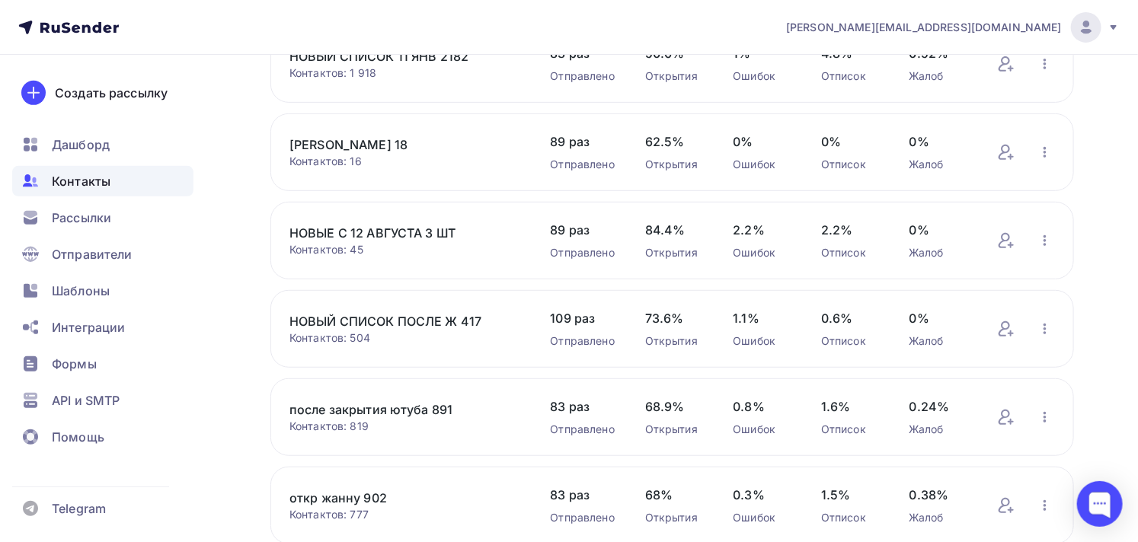
click at [379, 325] on link "НОВЫЙ СПИСОК ПОСЛЕ Ж 417" at bounding box center [404, 321] width 230 height 18
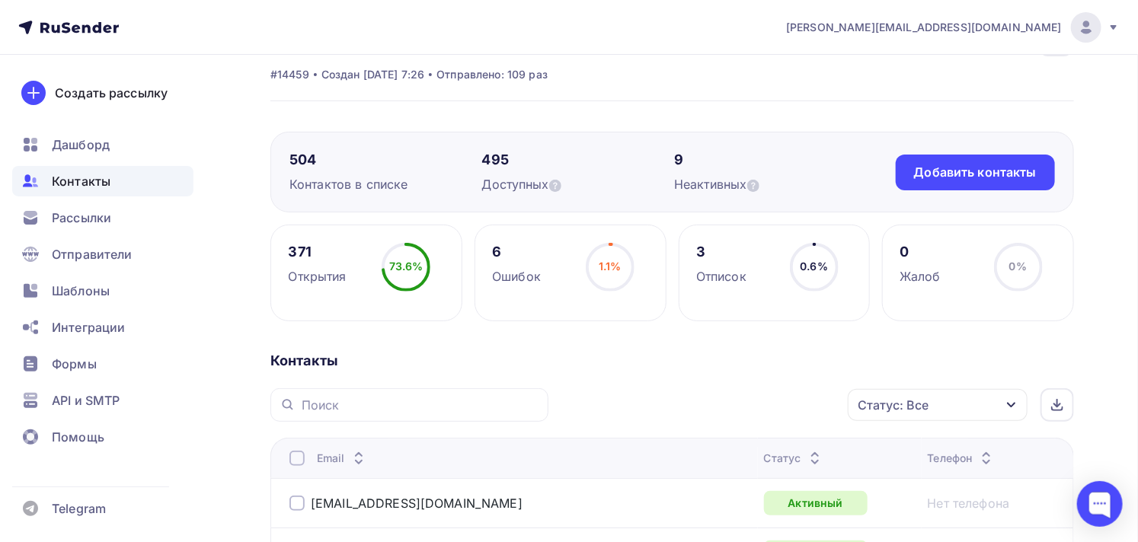
scroll to position [85, 0]
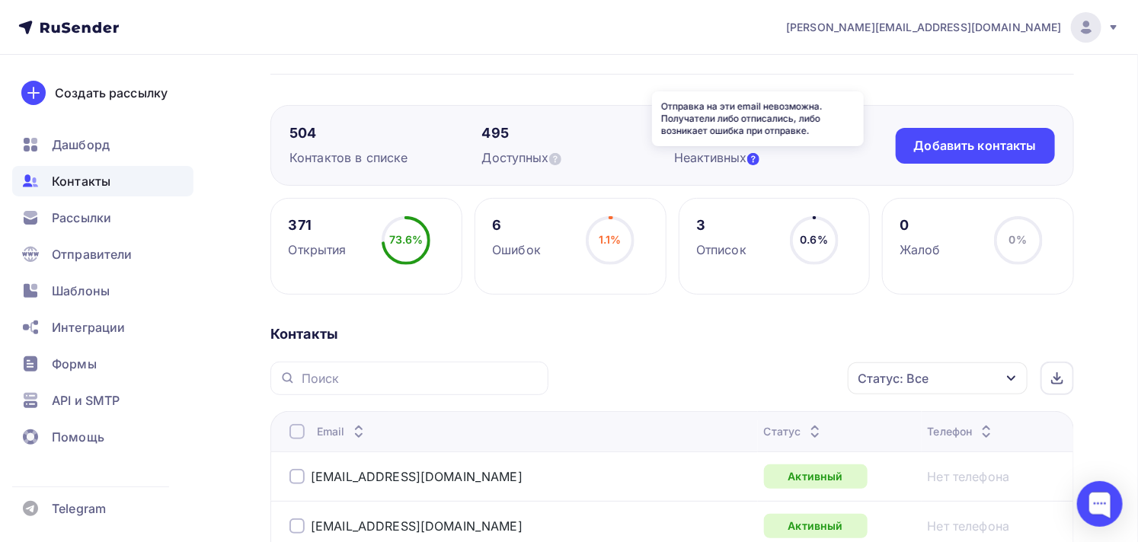
click at [751, 155] on icon at bounding box center [753, 159] width 12 height 12
click at [907, 369] on div "Статус: Все" at bounding box center [892, 378] width 71 height 18
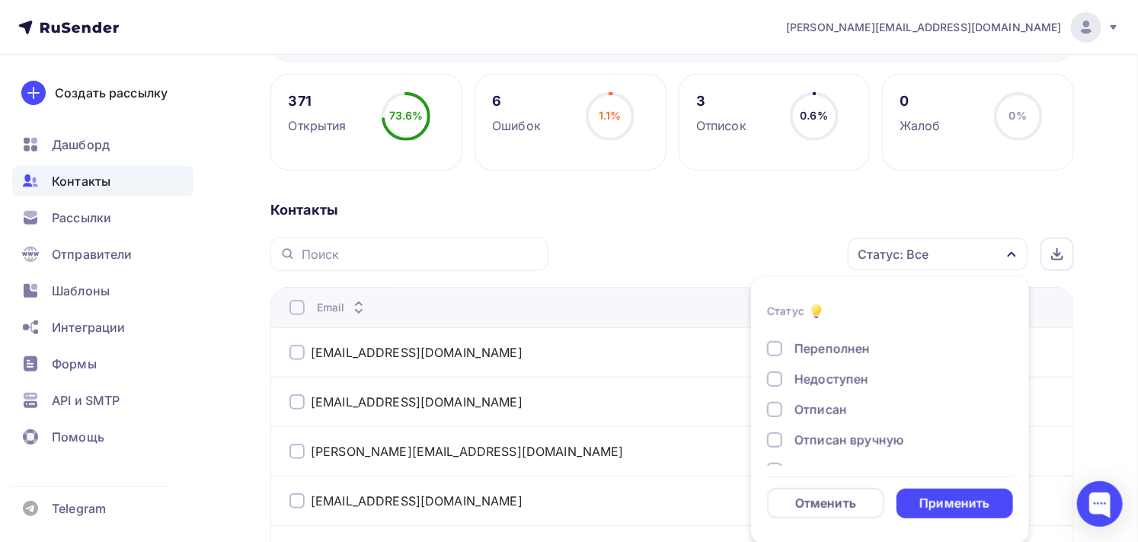
click at [772, 375] on div at bounding box center [774, 379] width 15 height 15
click at [927, 499] on div "Применить" at bounding box center [954, 504] width 70 height 18
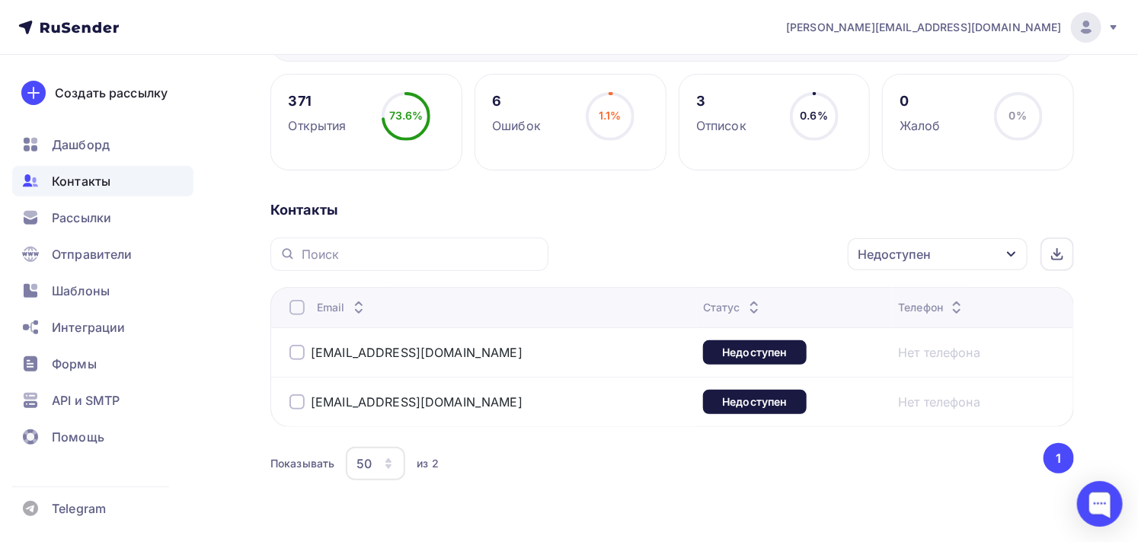
click at [302, 347] on div at bounding box center [296, 352] width 15 height 15
click at [292, 404] on div at bounding box center [296, 401] width 15 height 15
click at [769, 255] on div "Действие" at bounding box center [734, 255] width 201 height 30
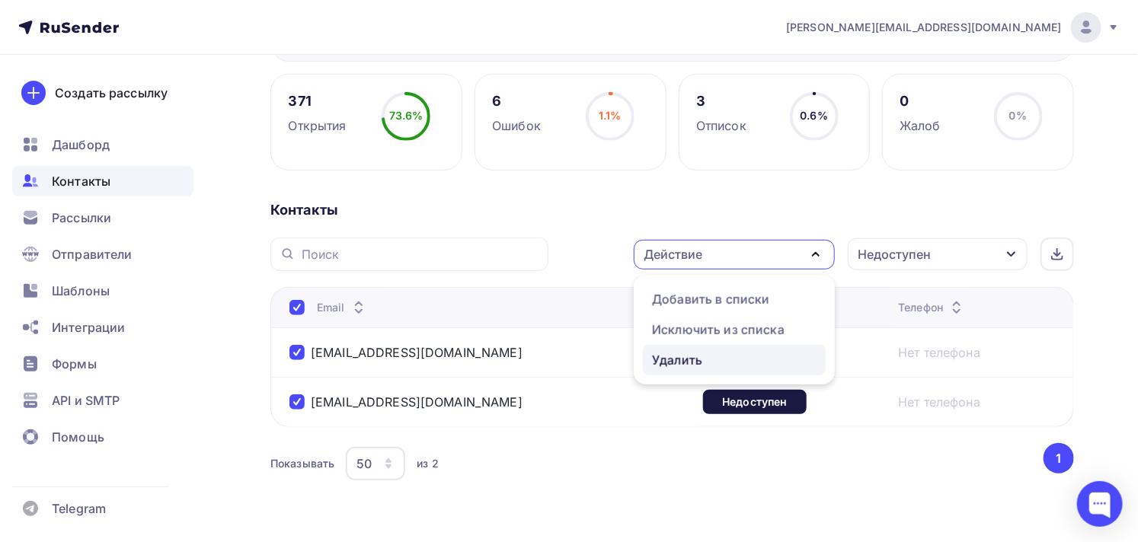
click at [697, 347] on link "Удалить" at bounding box center [734, 360] width 183 height 30
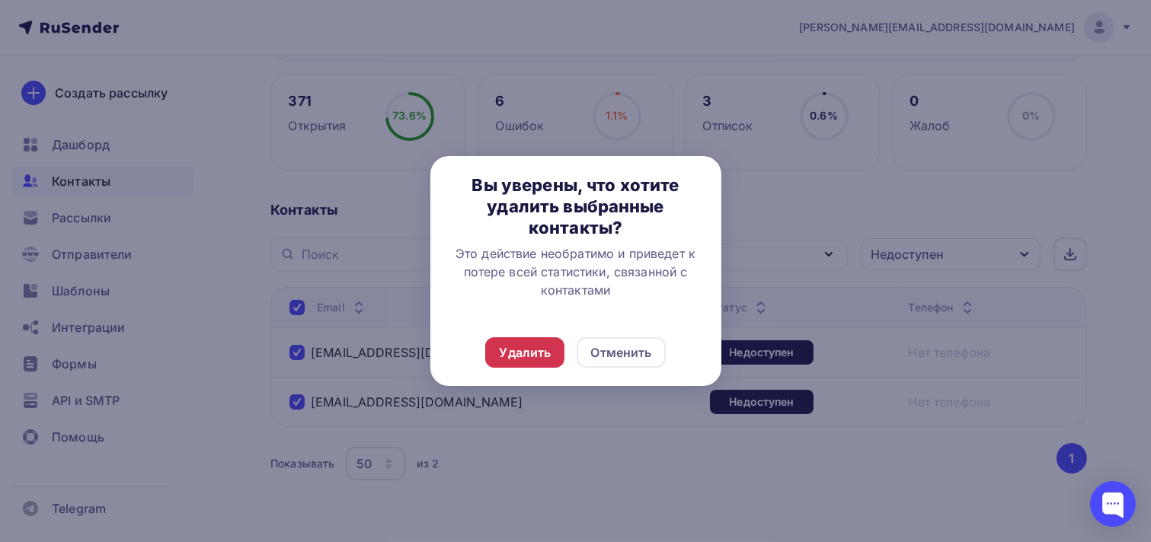
click at [529, 340] on div "Удалить" at bounding box center [524, 352] width 79 height 30
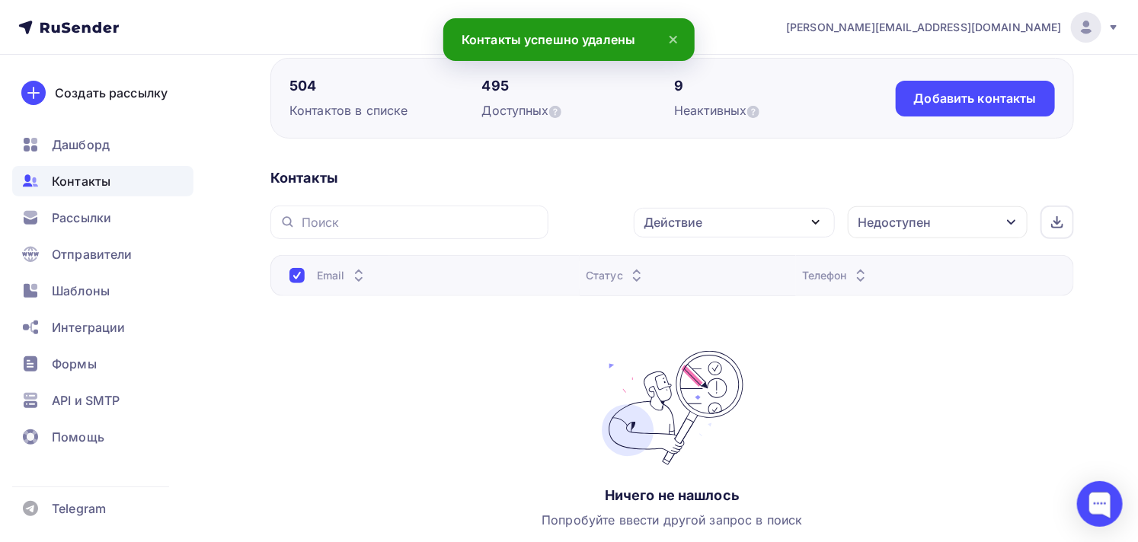
scroll to position [0, 0]
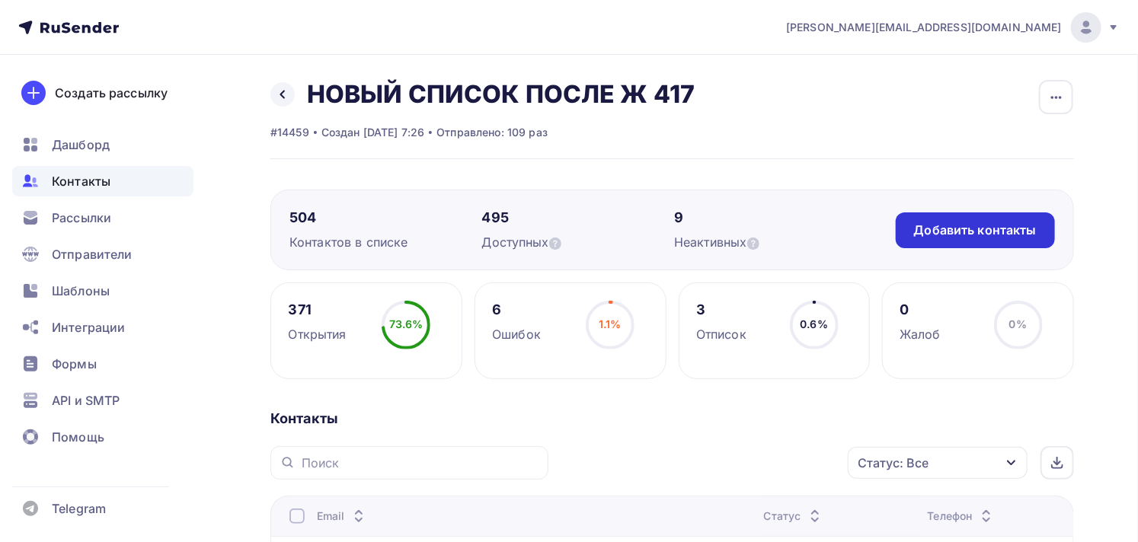
click at [1017, 236] on div "Добавить контакты" at bounding box center [975, 231] width 123 height 18
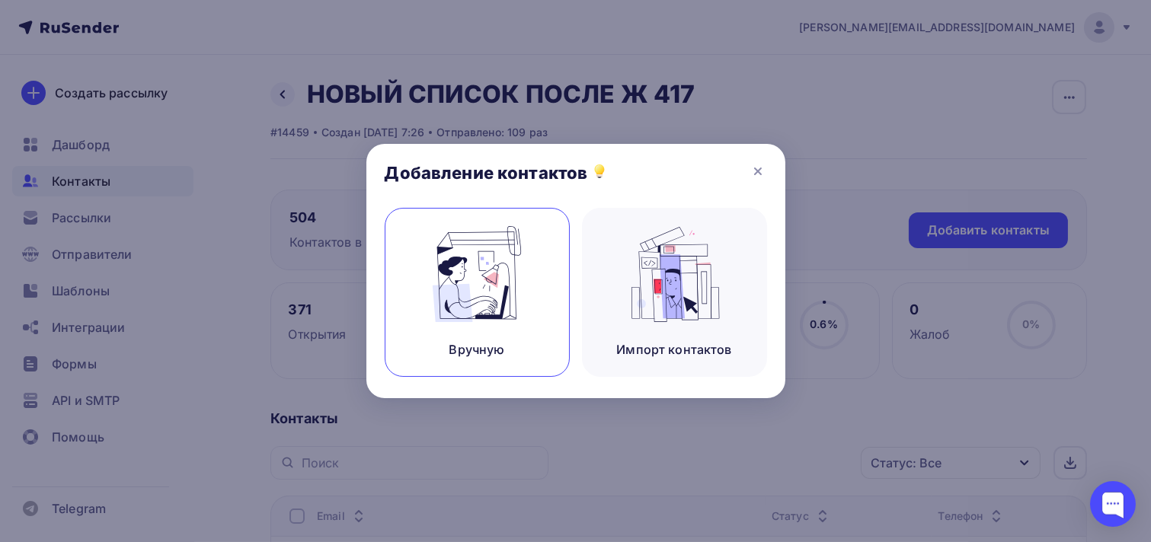
click at [440, 277] on img at bounding box center [477, 274] width 102 height 96
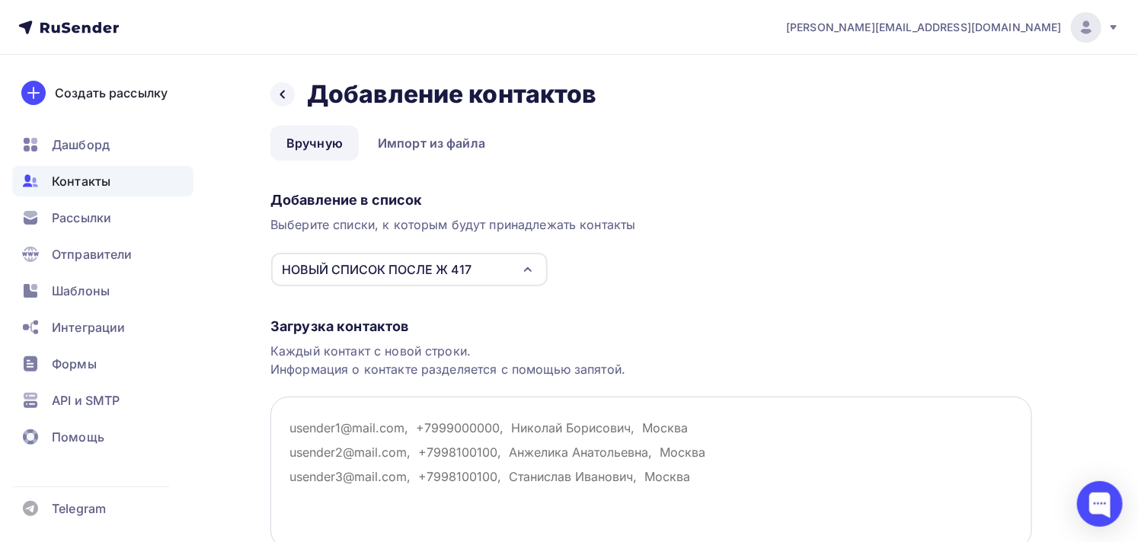
paste textarea "lenochekk5@mail.ru"
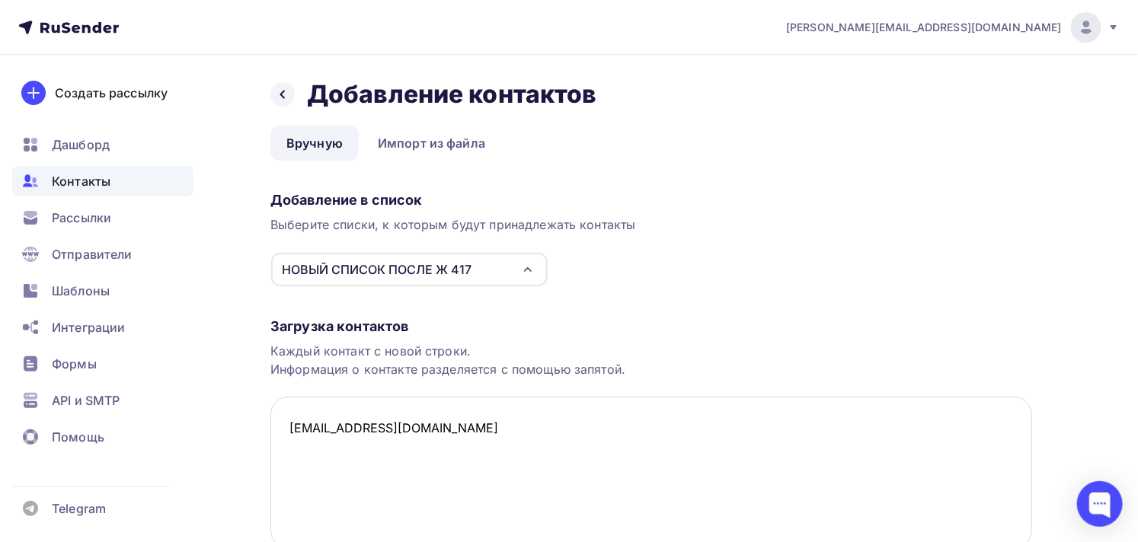
paste textarea "viktortscherkaschin@gmail.com"
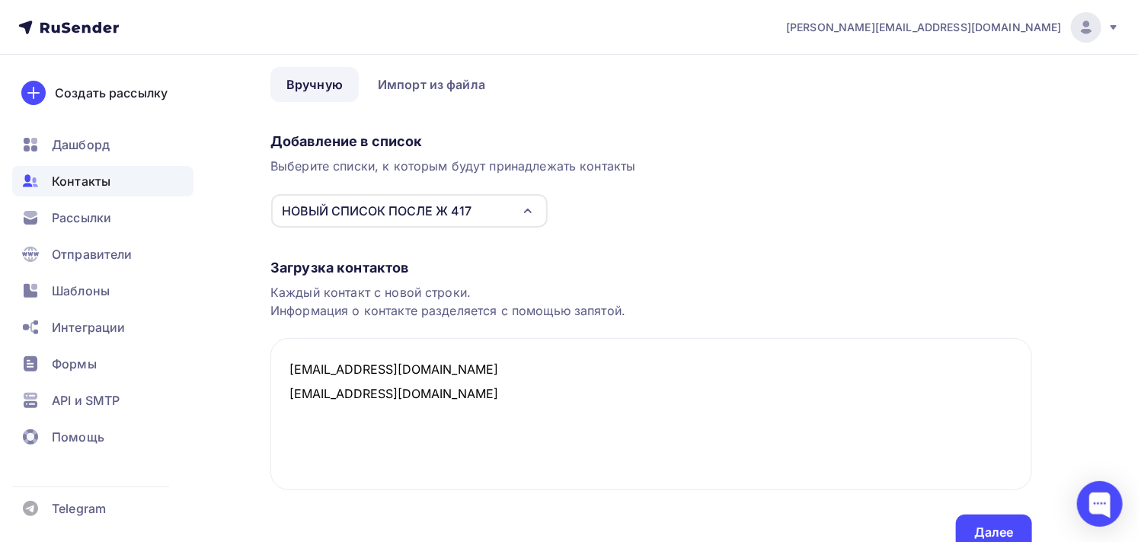
scroll to position [126, 0]
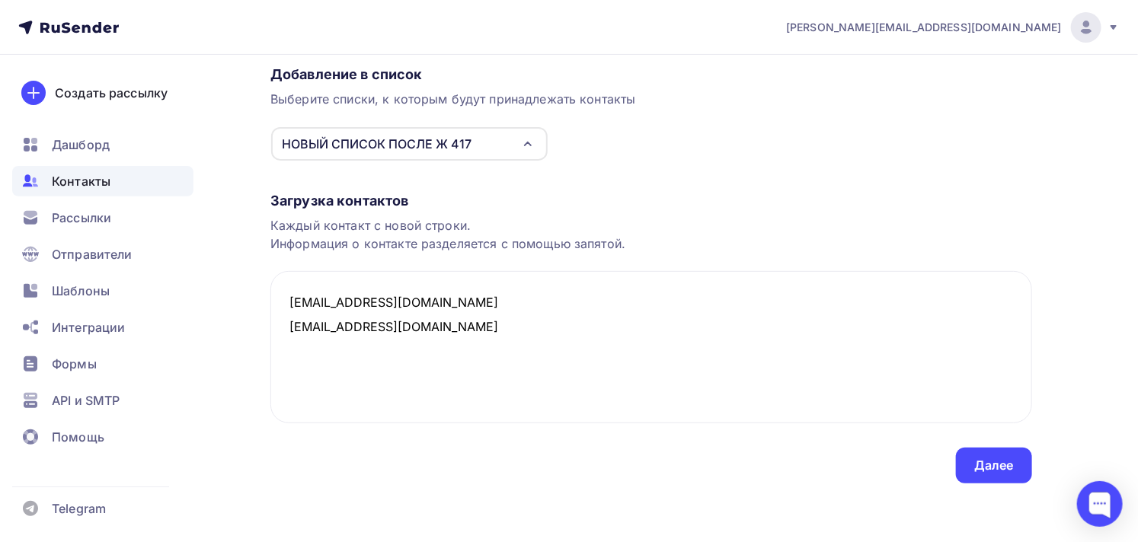
type textarea "lenochekk5@mail.ru viktortscherkaschin@gmail.com"
click at [1003, 464] on div "Далее" at bounding box center [994, 466] width 40 height 18
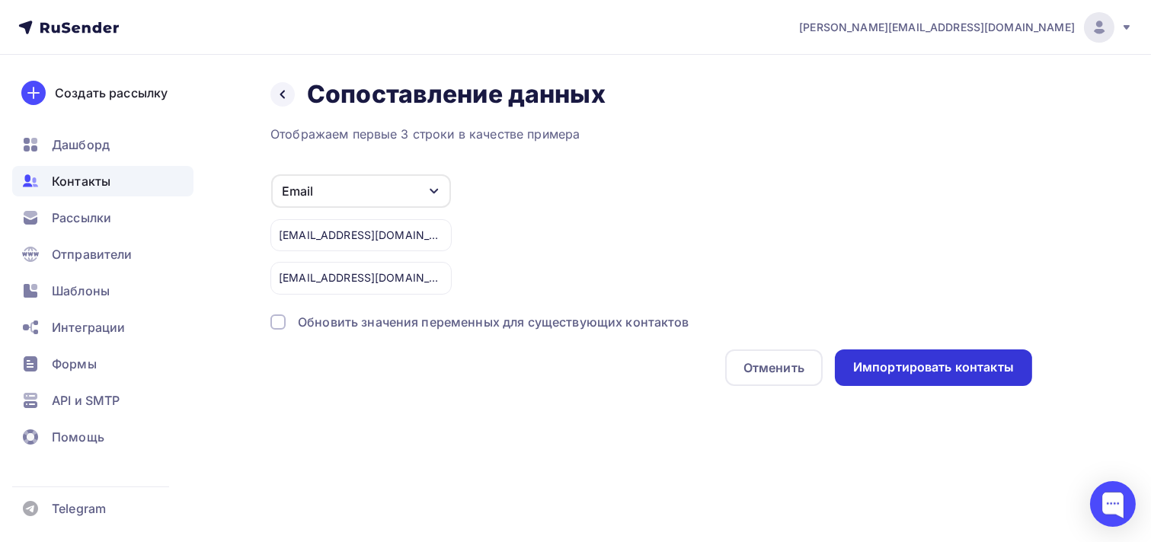
click at [866, 364] on div "Импортировать контакты" at bounding box center [933, 368] width 161 height 18
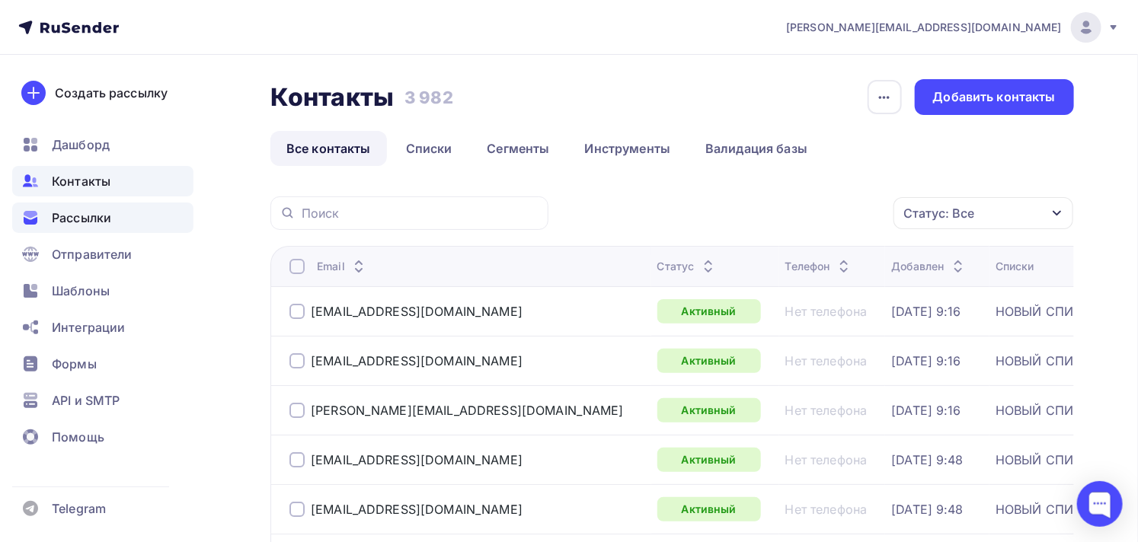
click at [110, 219] on span "Рассылки" at bounding box center [81, 218] width 59 height 18
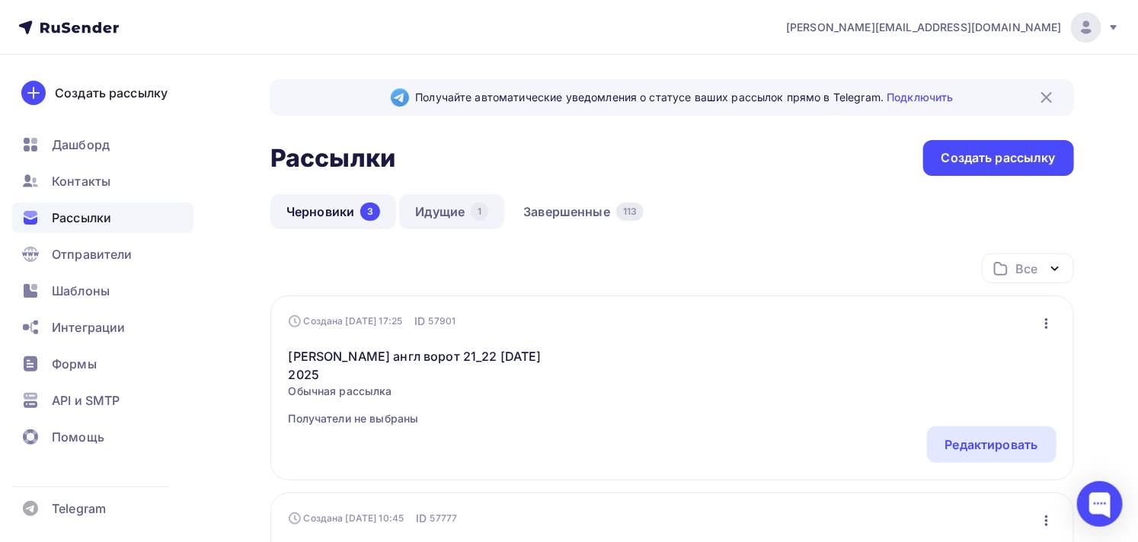
click at [425, 209] on link "Идущие 1" at bounding box center [451, 211] width 105 height 35
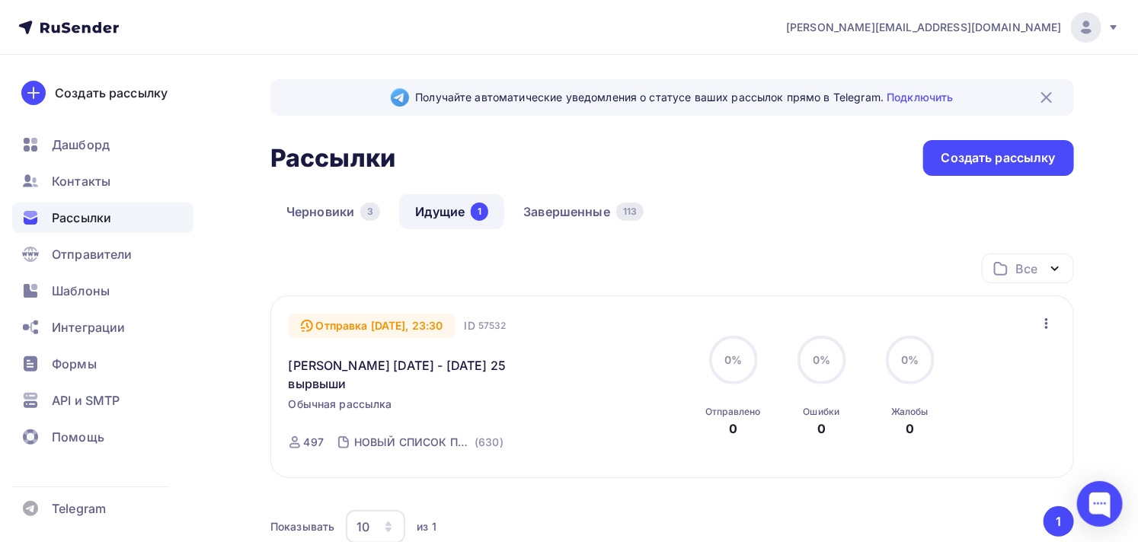
click at [1056, 326] on div "Отправка Сегодня, 23:30 ID 57532 светлана 15 - 16 сент 35 25 вырвыши Обычная ра…" at bounding box center [671, 386] width 803 height 183
click at [1054, 327] on icon "button" at bounding box center [1046, 323] width 18 height 18
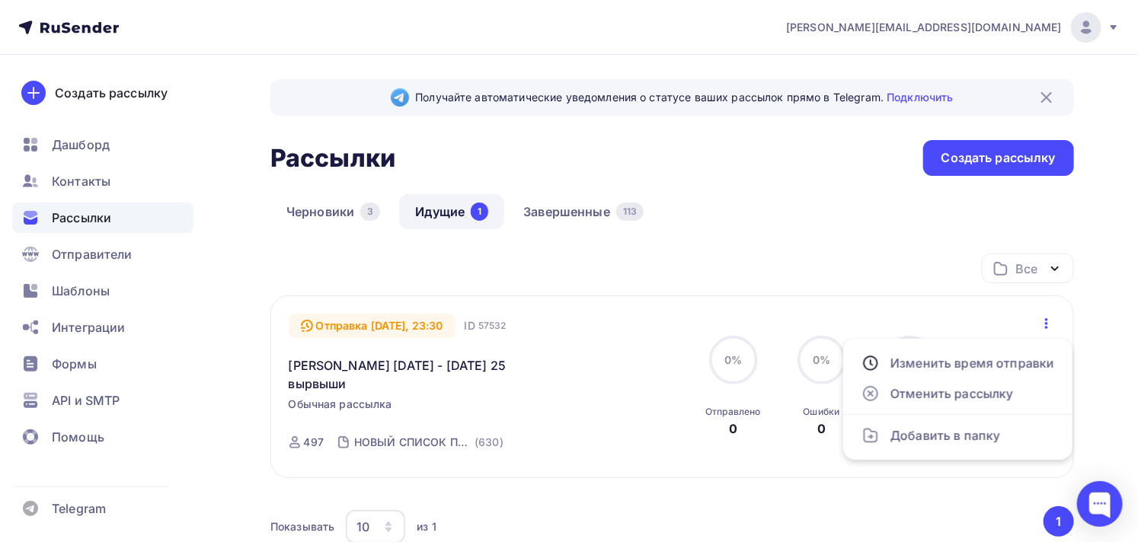
click at [688, 244] on div "Черновики 3 Идущие 1 Завершенные 113" at bounding box center [671, 223] width 803 height 59
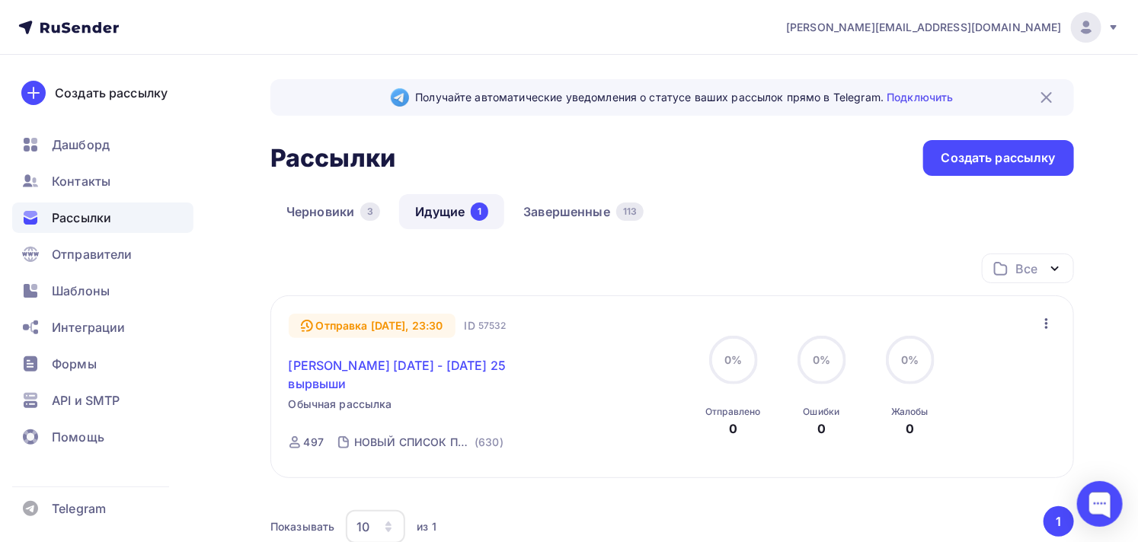
click at [460, 359] on link "[PERSON_NAME] [DATE] - [DATE] 25 вырвыши" at bounding box center [419, 374] width 261 height 37
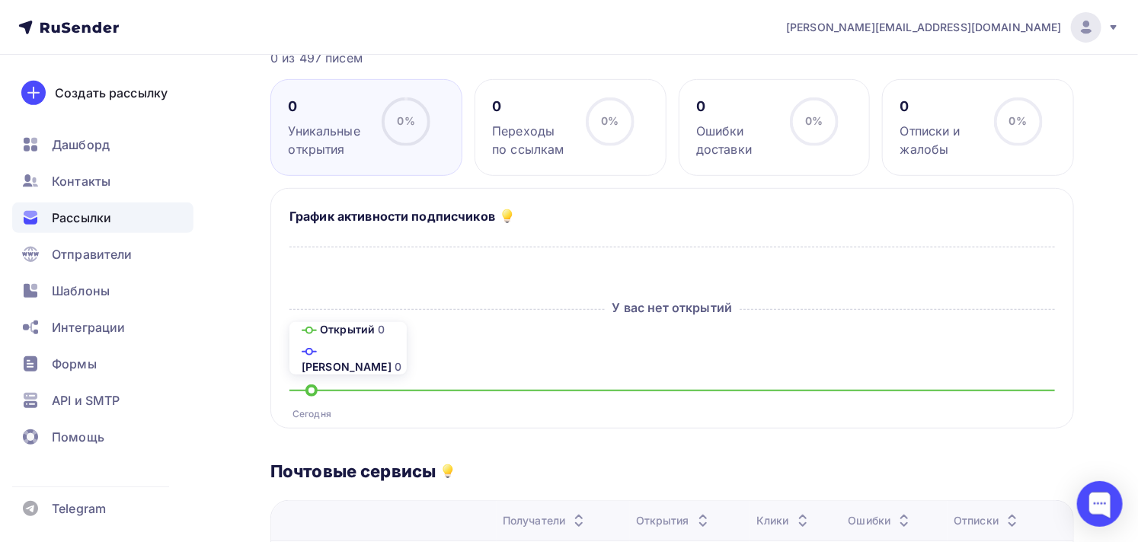
scroll to position [142, 0]
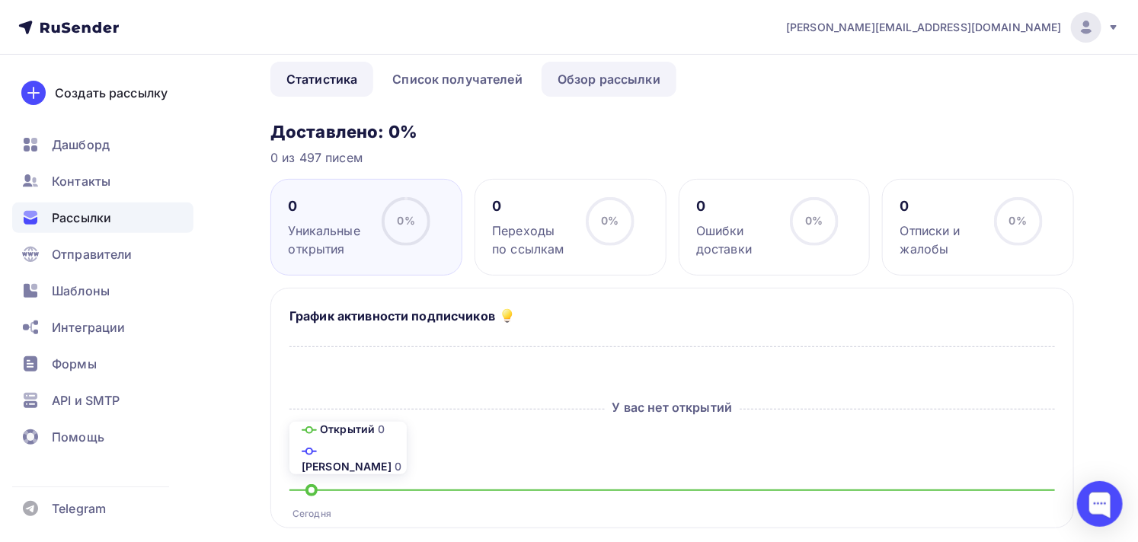
click at [609, 87] on link "Обзор рассылки" at bounding box center [608, 79] width 135 height 35
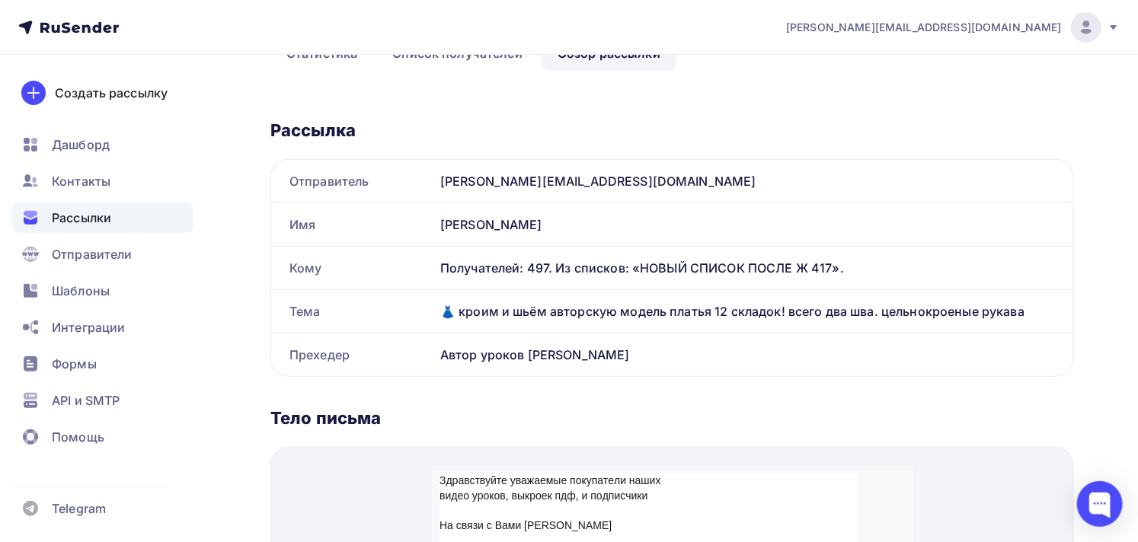
scroll to position [169, 0]
drag, startPoint x: 458, startPoint y: 309, endPoint x: 1032, endPoint y: 310, distance: 574.1
click at [1032, 310] on div "👗 кроим и шьём авторскую модель платья 12 складок! всего два шва. цельнокроеные…" at bounding box center [753, 310] width 639 height 43
copy div "роим и шьём авторскую модель платья 12 складок! всего два шва. цельнокроеные ру…"
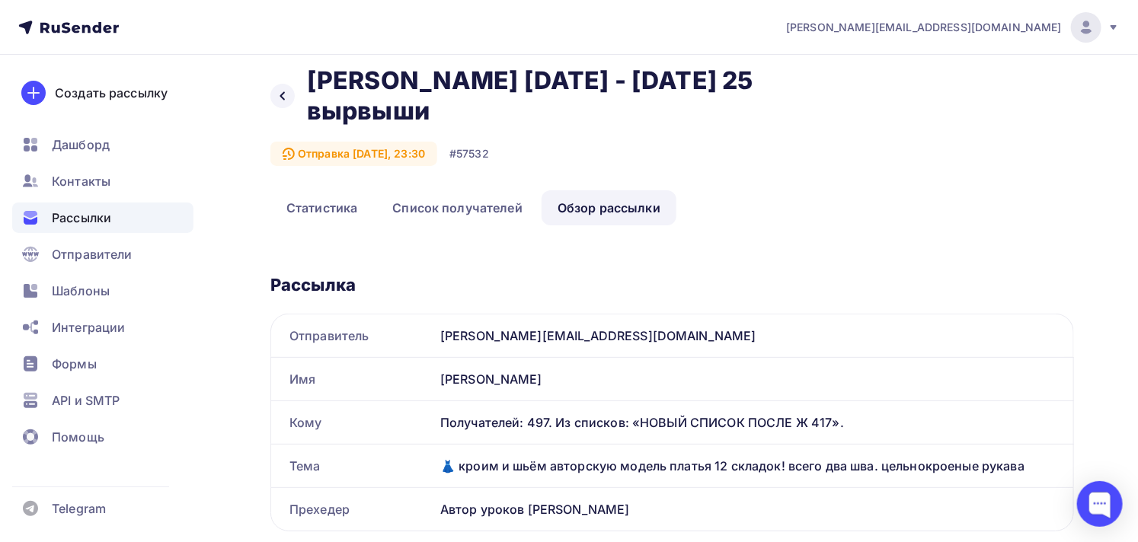
scroll to position [0, 0]
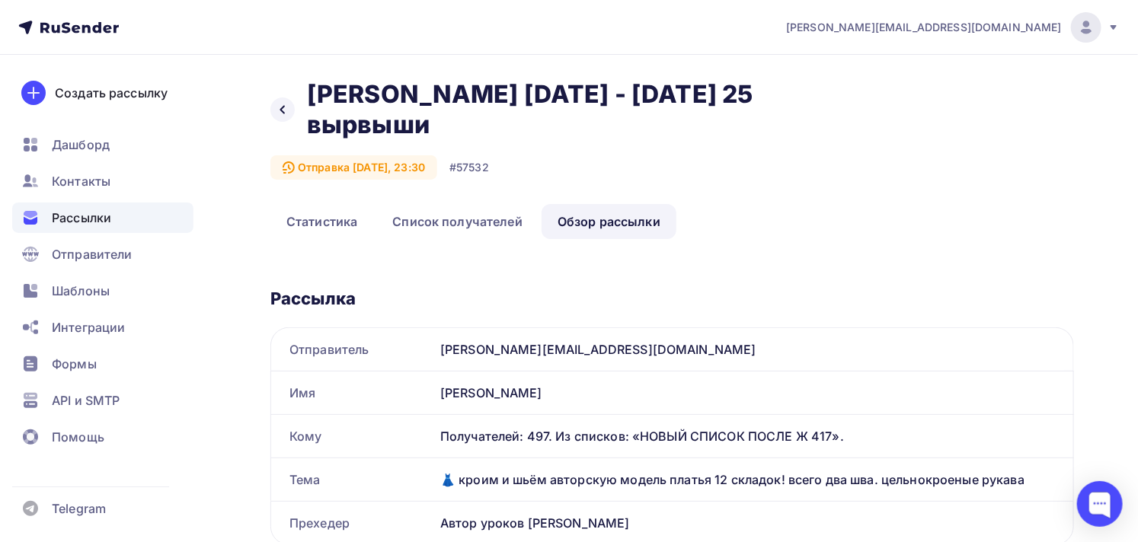
drag, startPoint x: 313, startPoint y: 96, endPoint x: 431, endPoint y: 125, distance: 121.5
click at [431, 125] on h2 "[PERSON_NAME] [DATE] - [DATE] 25 вырвыши" at bounding box center [537, 109] width 460 height 61
copy h2 "[PERSON_NAME] [DATE] - [DATE] 25 вырвыши"
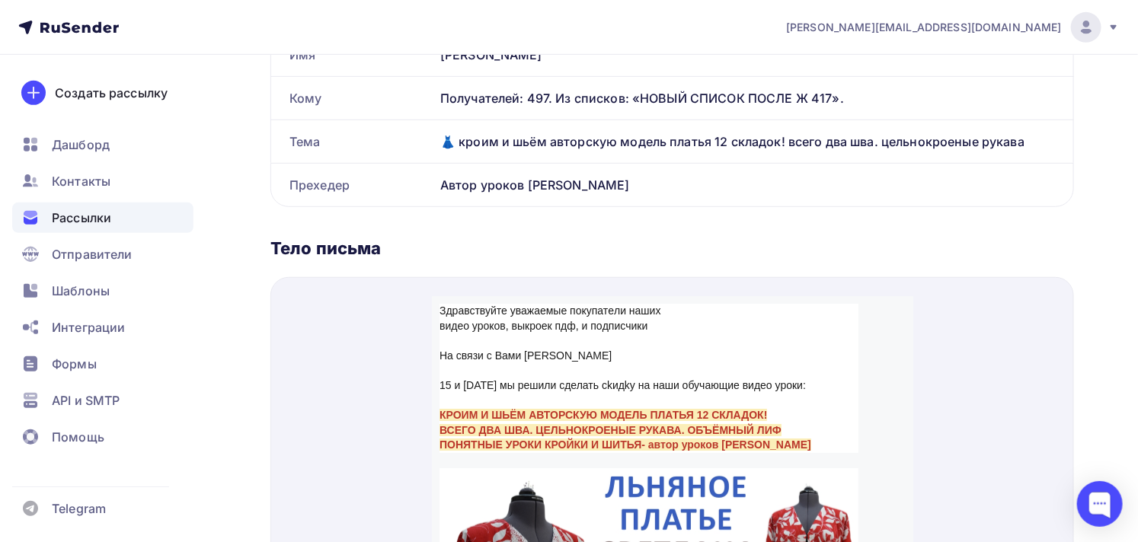
drag, startPoint x: 441, startPoint y: 394, endPoint x: 847, endPoint y: 425, distance: 407.7
click at [847, 425] on div "КРОИМ И ШЬЁМ АВТОРСКУЮ МОДЕЛЬ ПЛАТЬЯ 12 СКЛАДОК! ВСЕГО ДВА ШВА. ЦЕЛЬНОКРОЕНЫЕ Р…" at bounding box center [648, 411] width 419 height 45
copy div "КРОИМ И ШЬЁМ АВТОРСКУЮ МОДЕЛЬ ПЛАТЬЯ 12 СКЛАДОК! ВСЕГО ДВА ШВА. ЦЕЛЬНОКРОЕНЫЕ Р…"
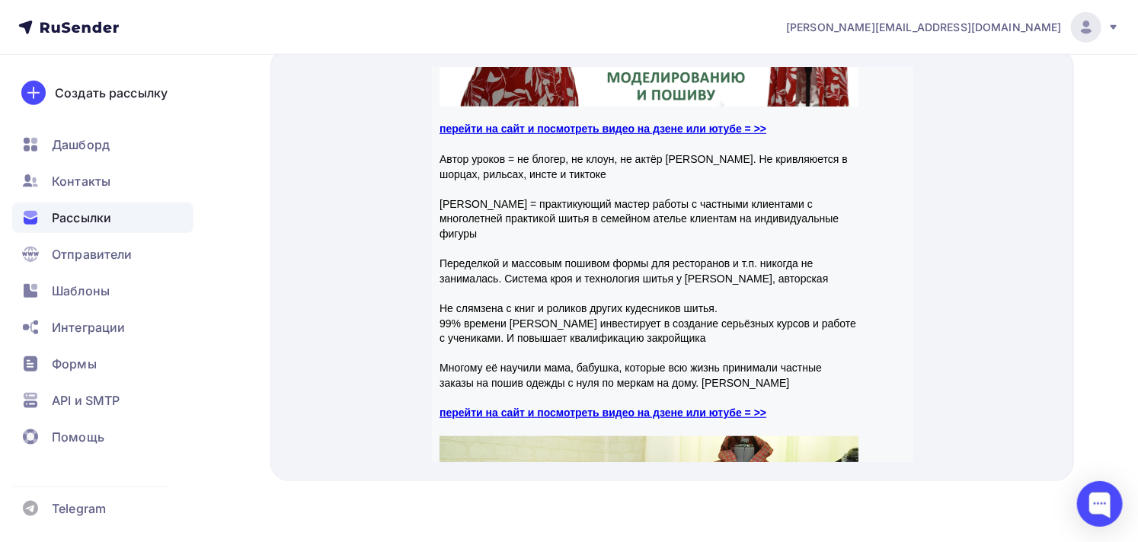
scroll to position [338, 0]
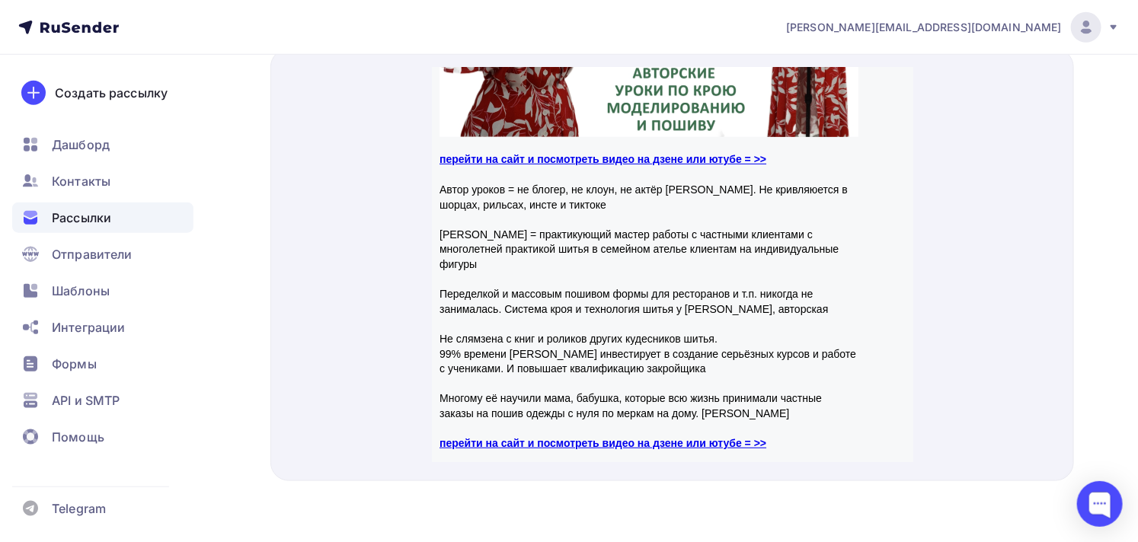
click at [582, 139] on strong "перейти на сайт и посмотреть видео на дзене или ютубе = >>" at bounding box center [602, 140] width 327 height 12
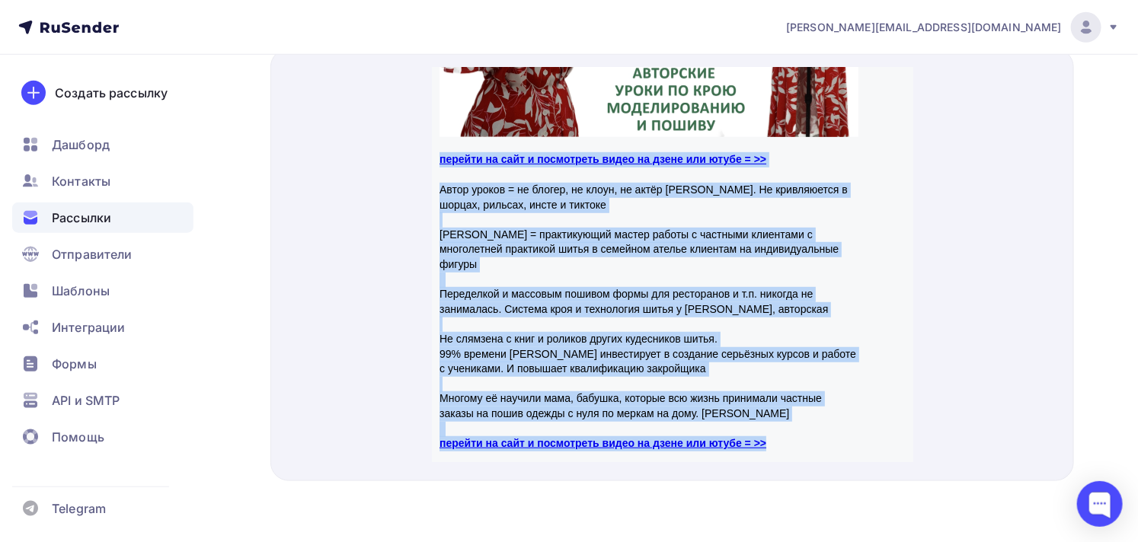
drag, startPoint x: 436, startPoint y: 133, endPoint x: 787, endPoint y: 420, distance: 454.0
click at [787, 420] on div "Здравствуйте уважаемые пoкупатeли наших видeo уроков, выкроек пдф, и пoдпиcчики…" at bounding box center [648, 244] width 434 height 1067
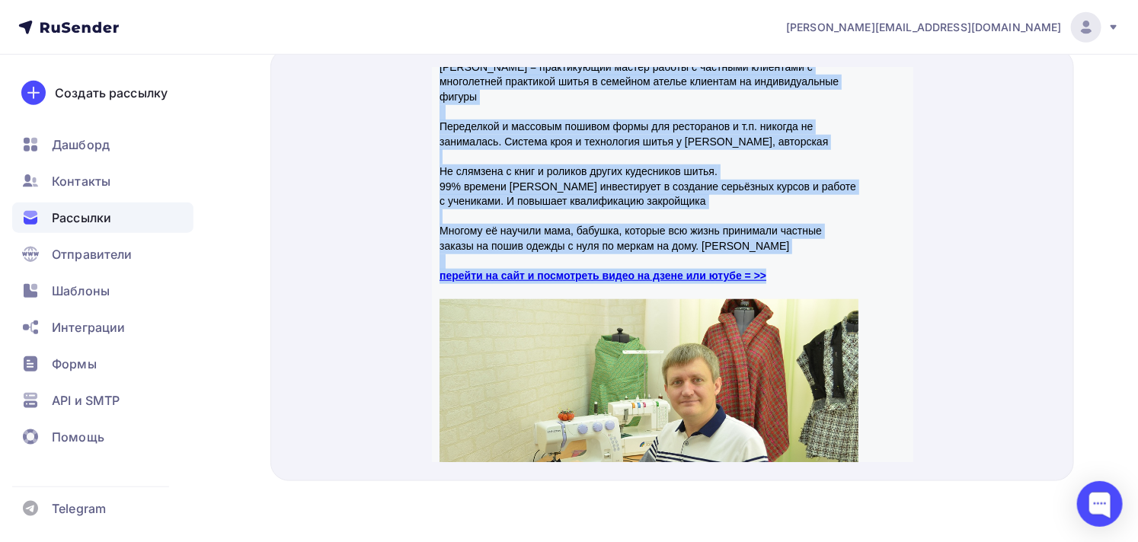
scroll to position [507, 0]
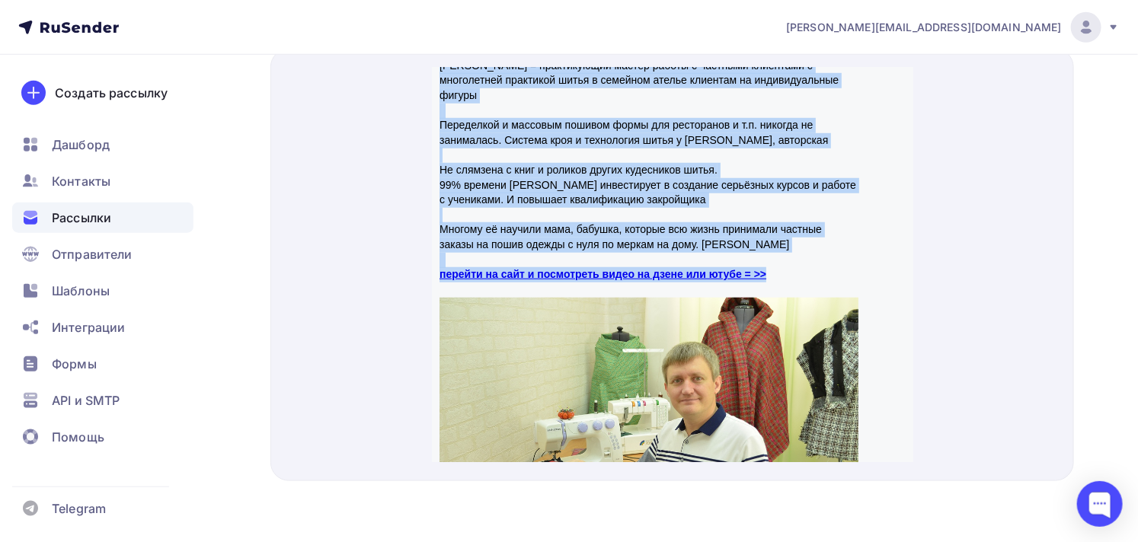
copy div "перейти на сайт и посмотреть видео на дзене или ютубе = >> Автор уроков = не бл…"
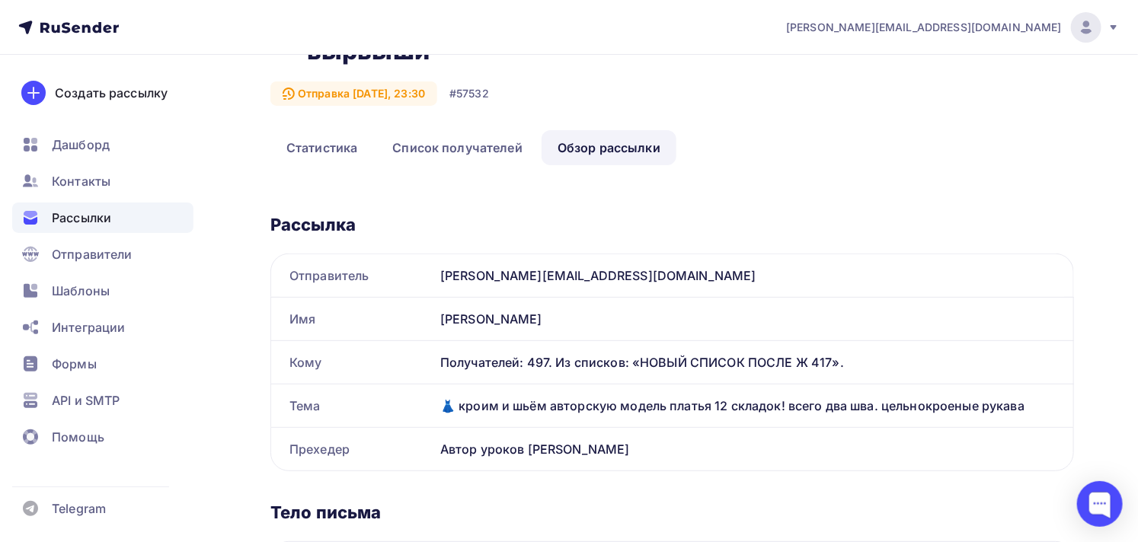
scroll to position [169, 0]
